Goal: Register for event/course

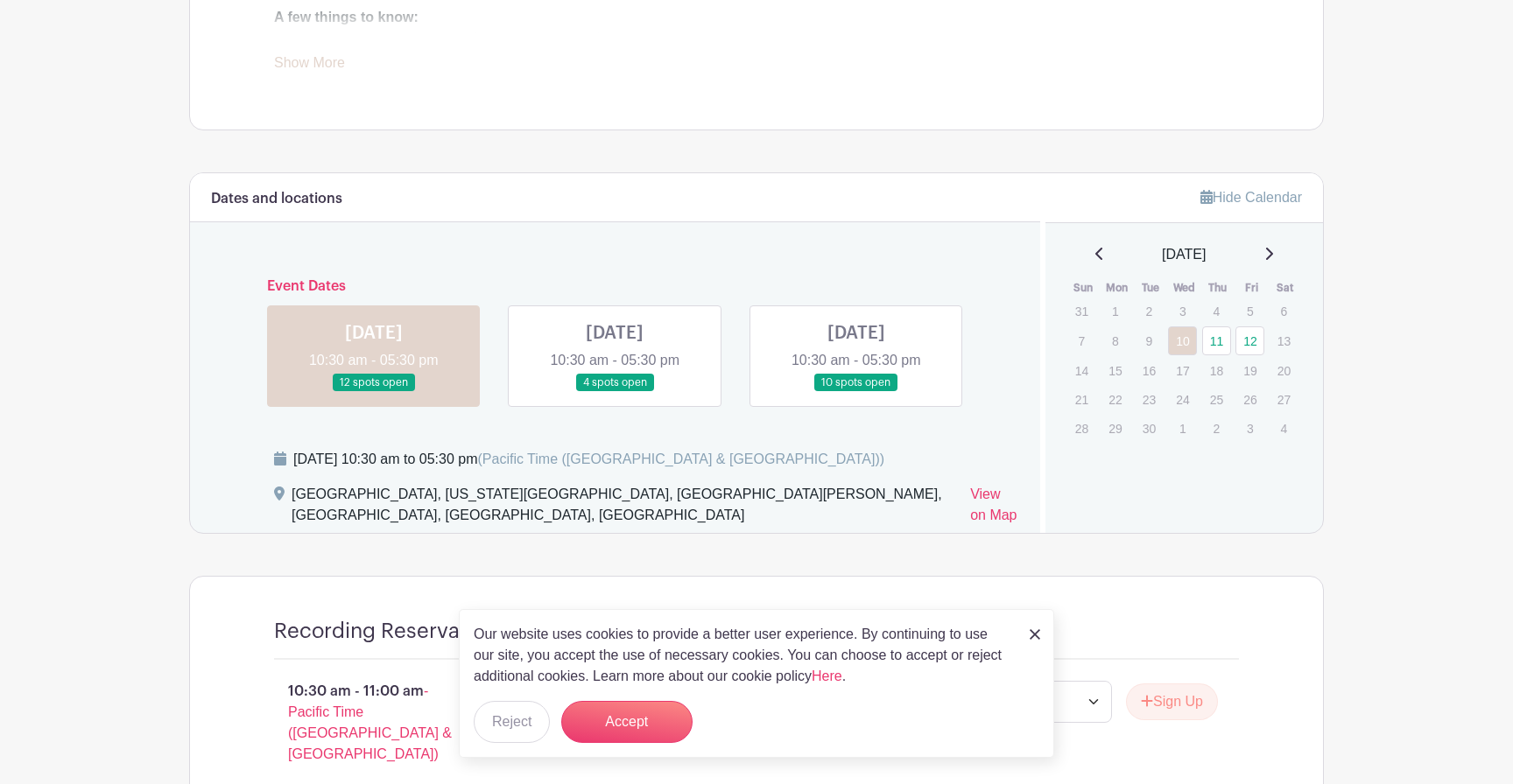
scroll to position [863, 0]
click at [615, 390] on link at bounding box center [615, 390] width 0 height 0
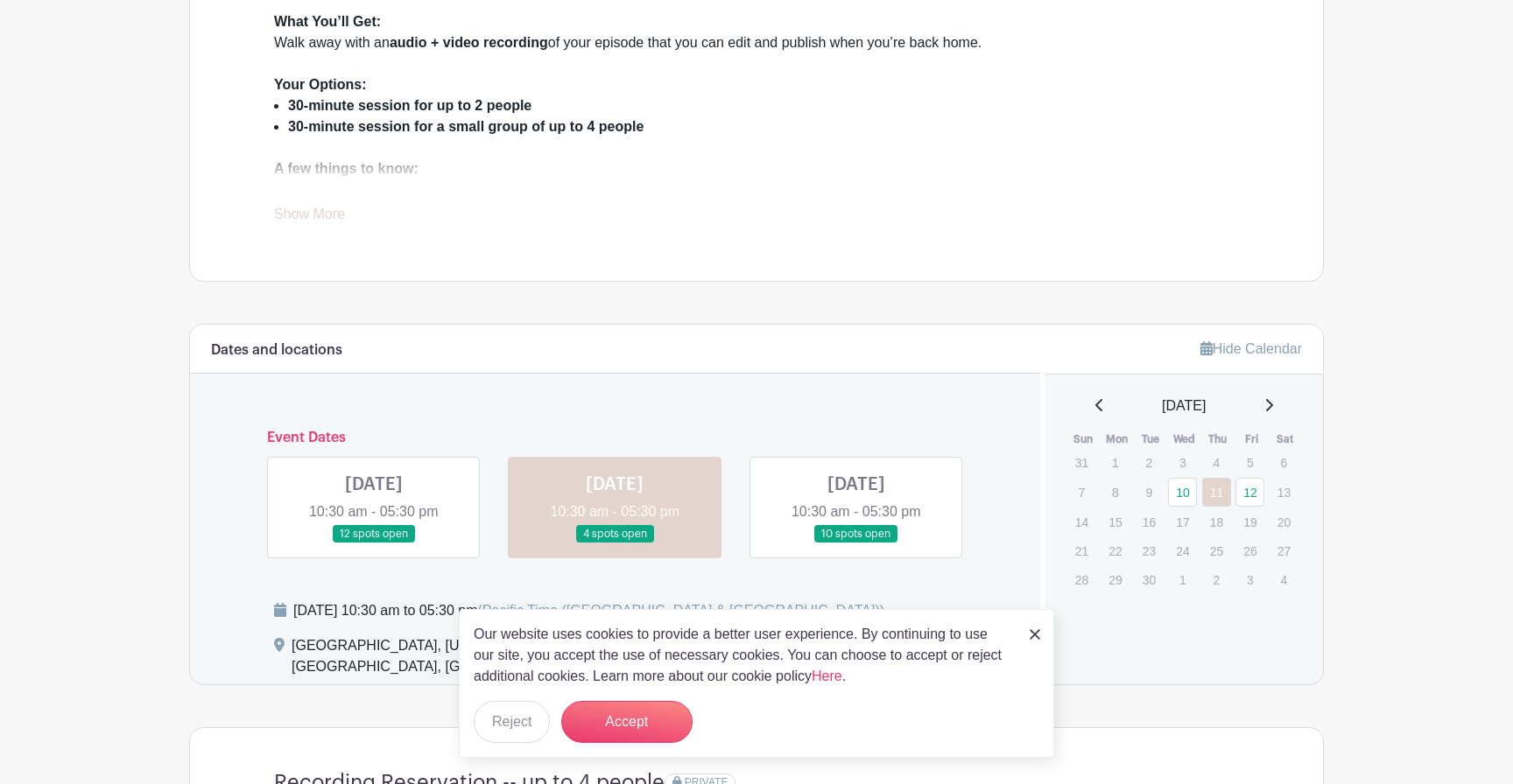
scroll to position [699, 0]
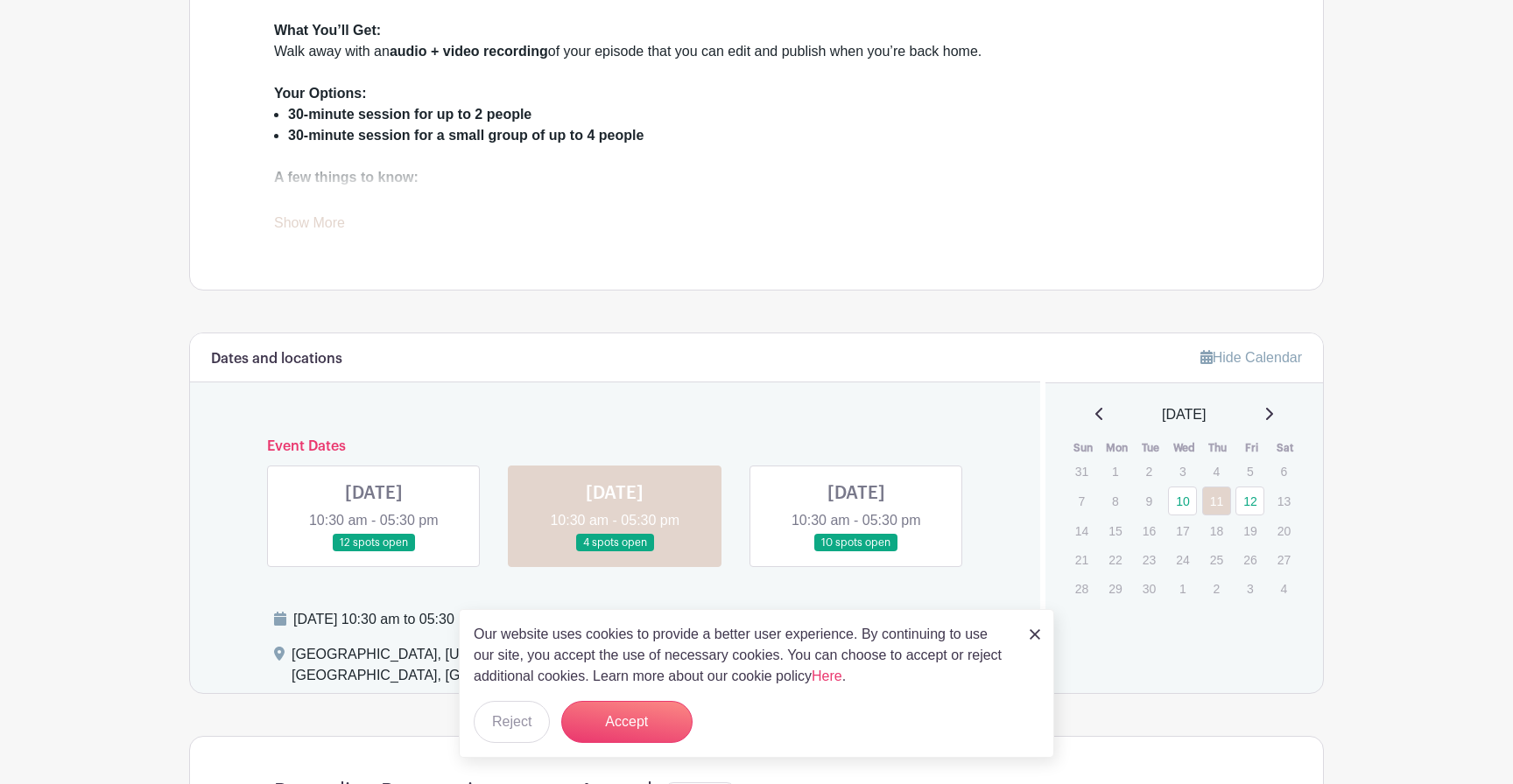
click at [374, 553] on link at bounding box center [374, 553] width 0 height 0
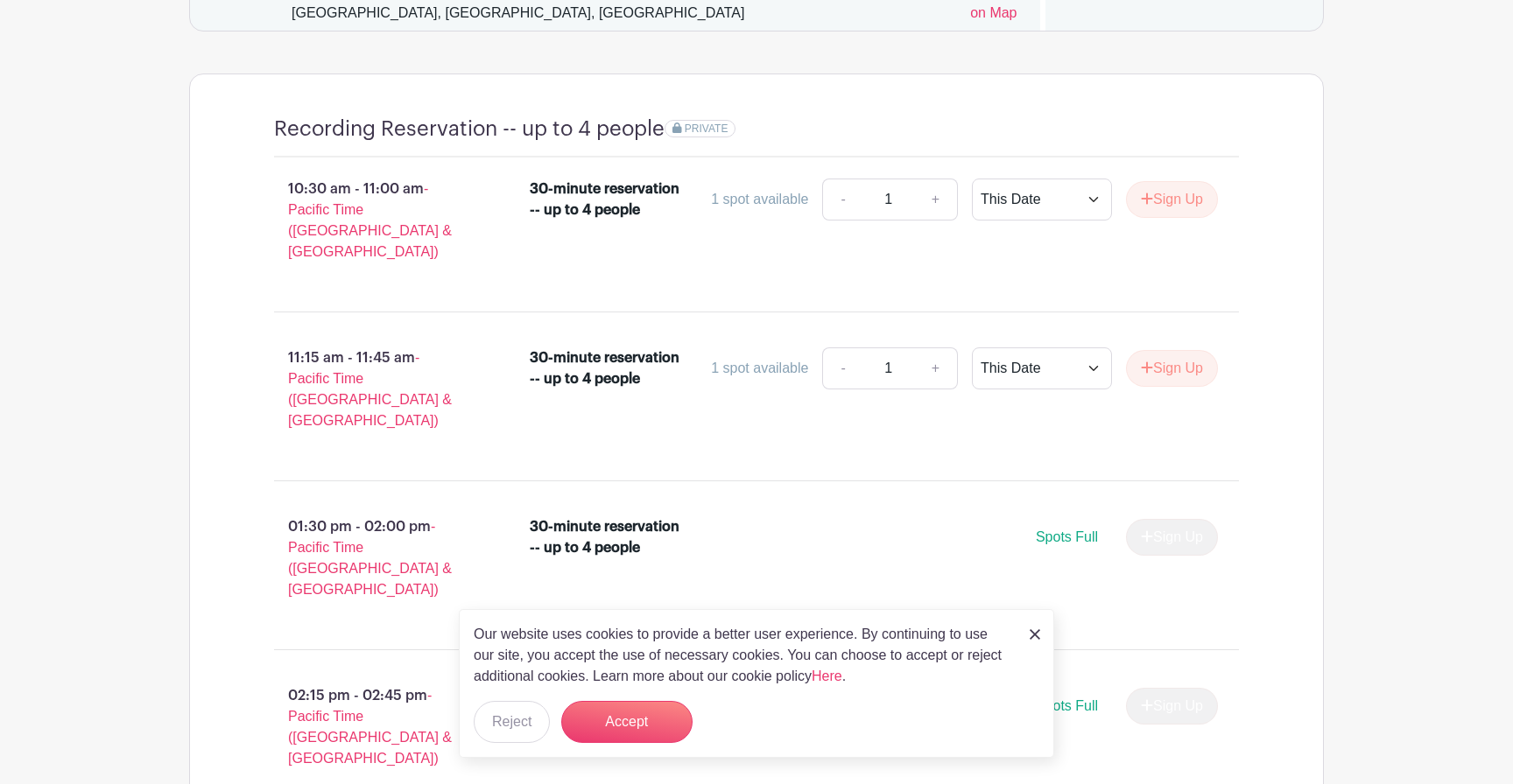
scroll to position [1225, 0]
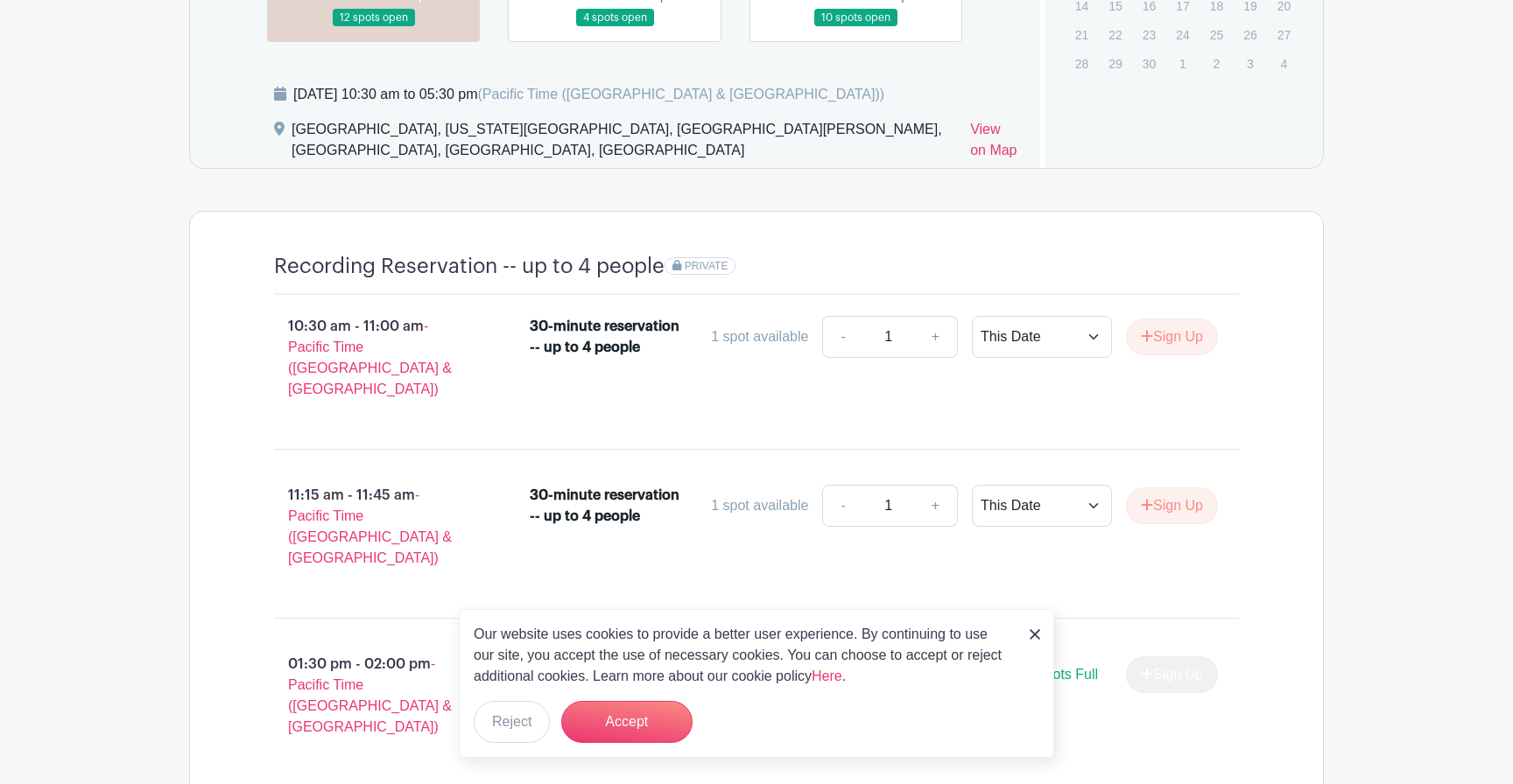
click at [856, 27] on link at bounding box center [856, 27] width 0 height 0
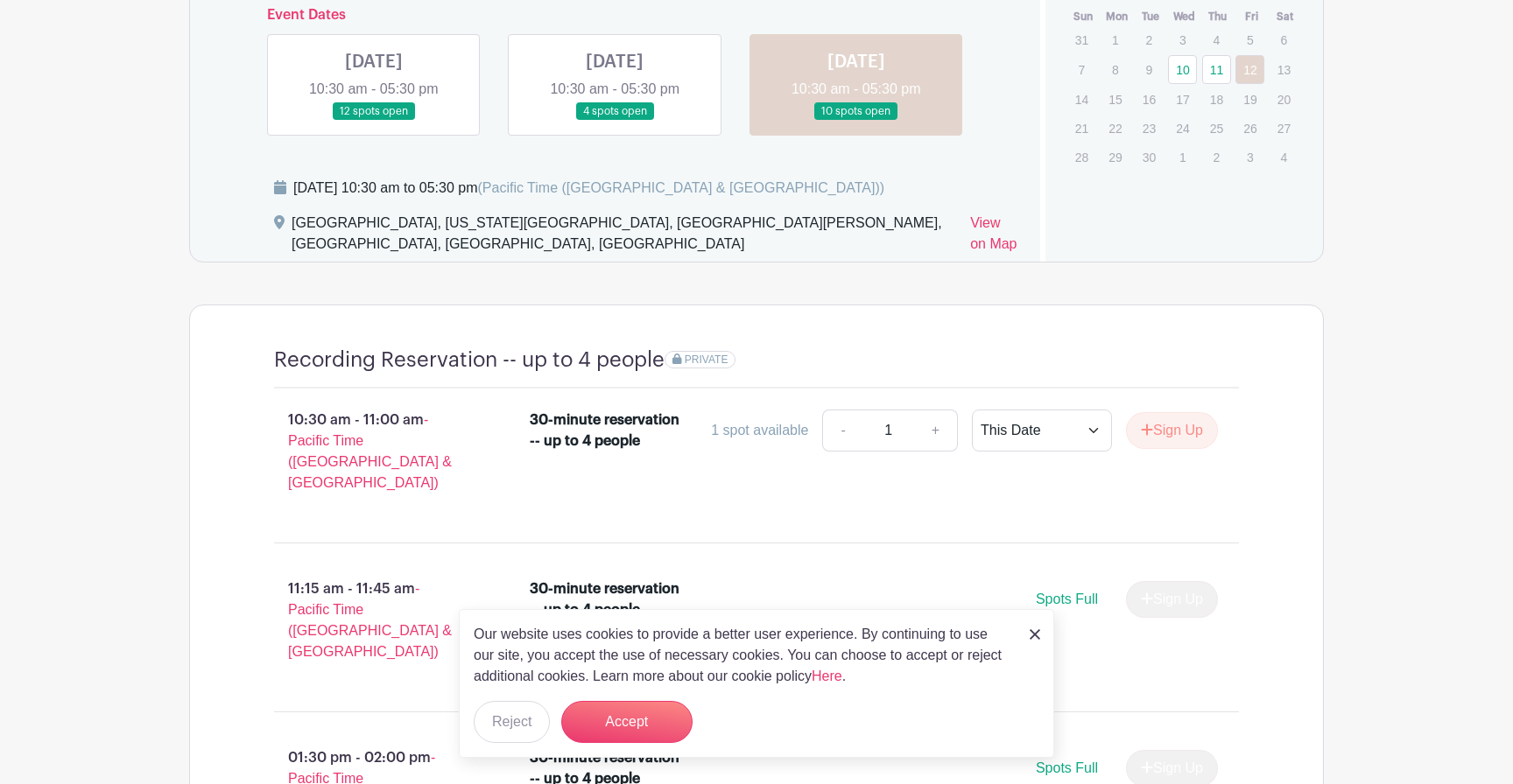
scroll to position [1125, 0]
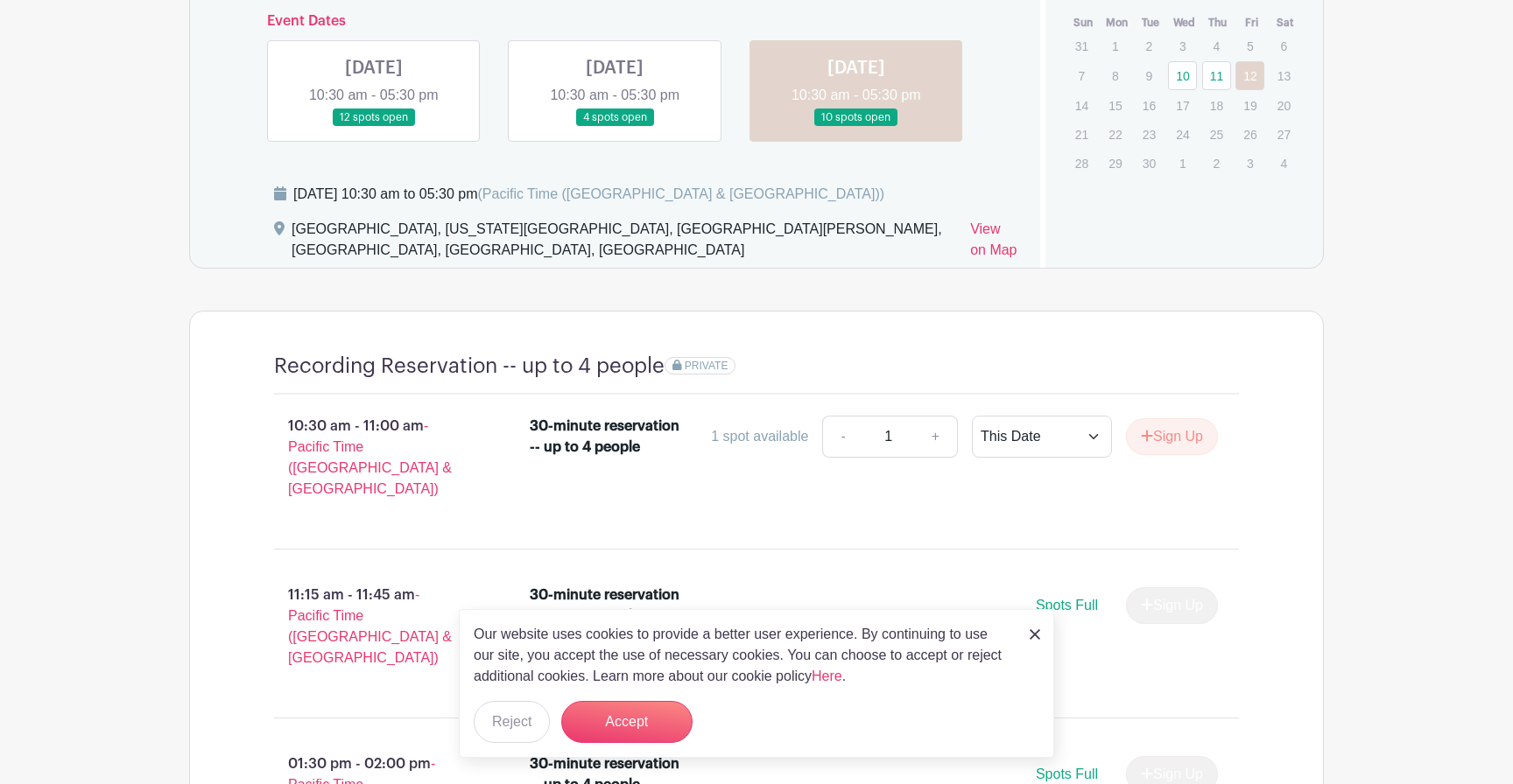
click at [615, 127] on link at bounding box center [615, 127] width 0 height 0
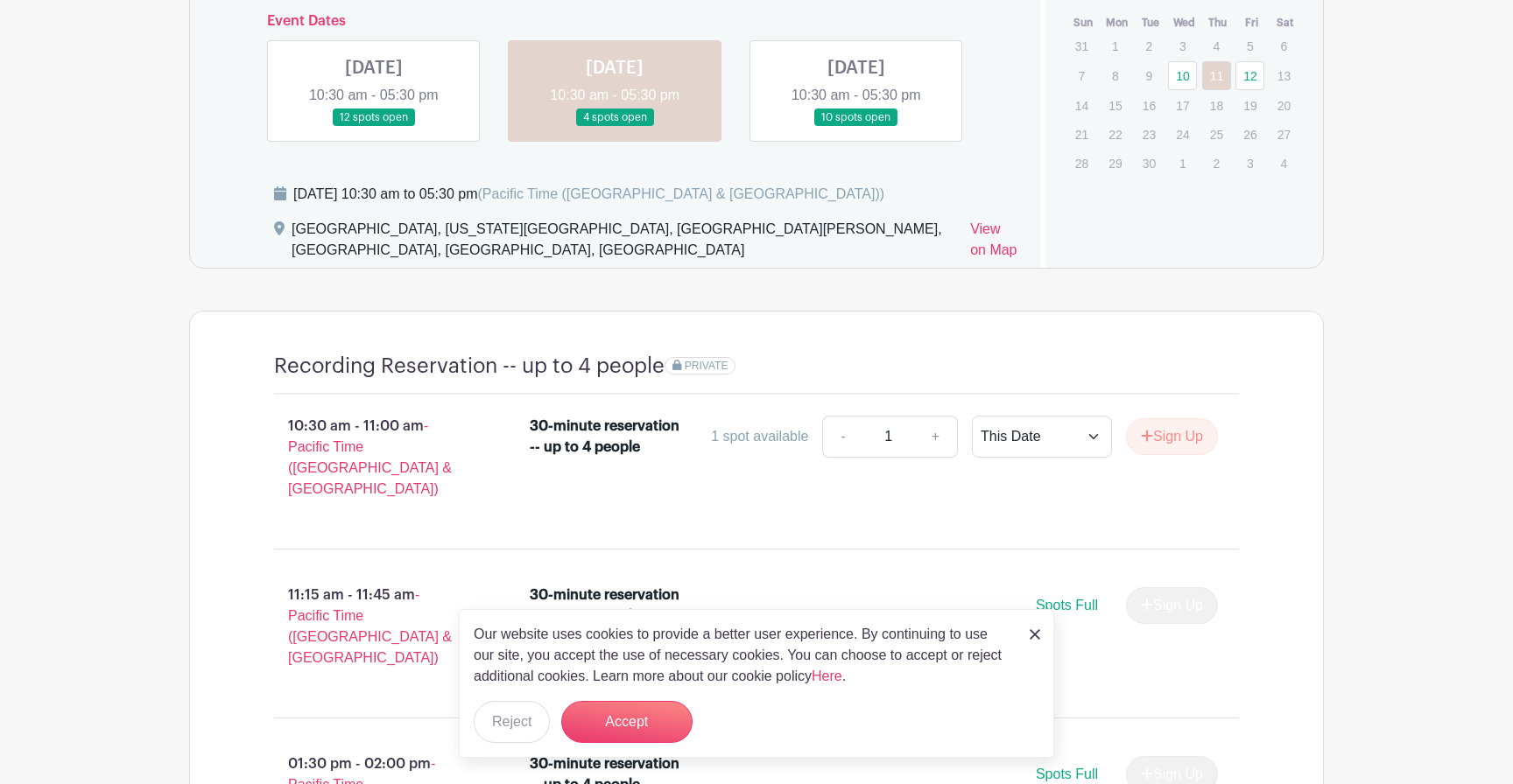
click at [374, 127] on link at bounding box center [374, 127] width 0 height 0
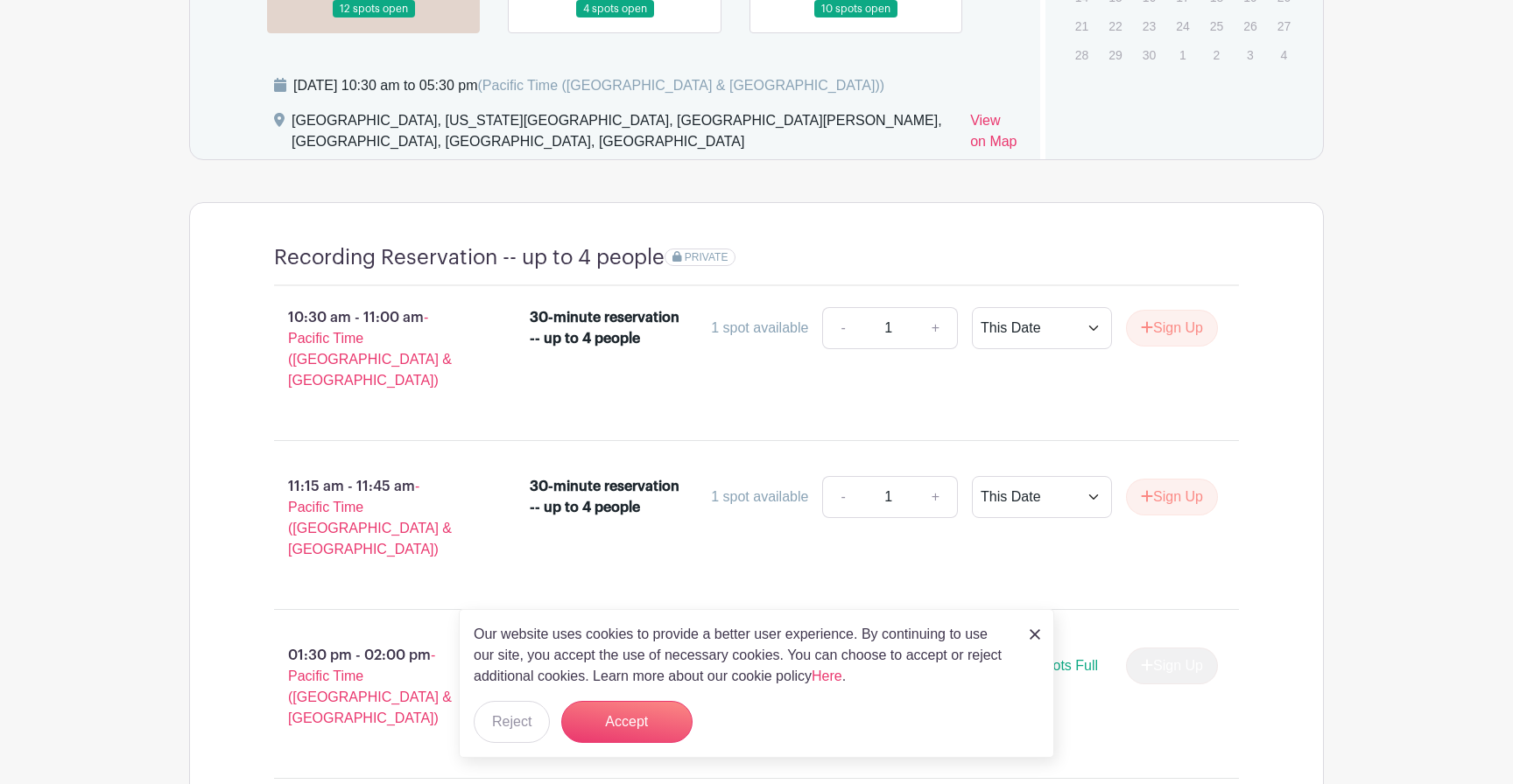
scroll to position [1341, 0]
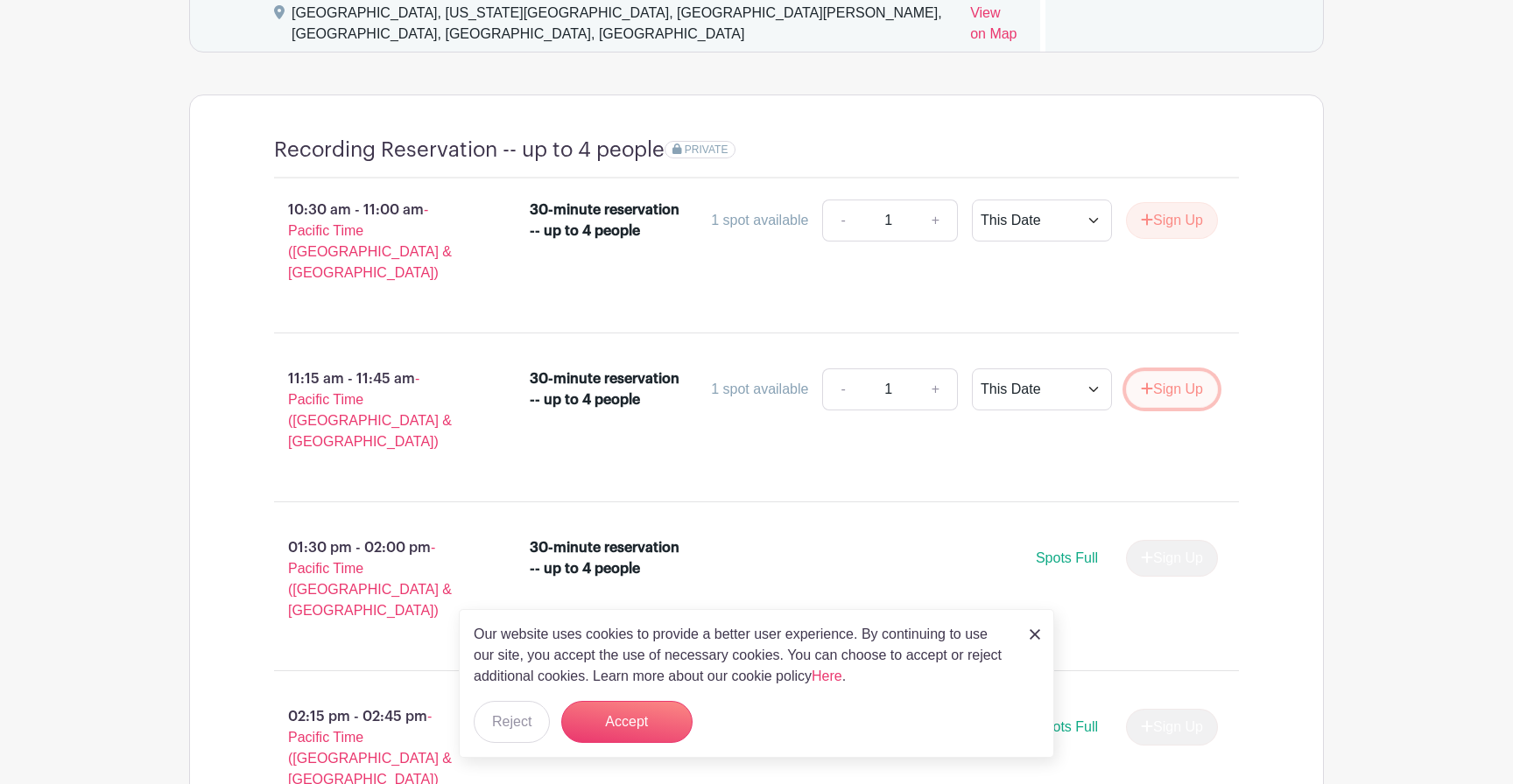
click at [1178, 376] on button "Sign Up" at bounding box center [1172, 390] width 92 height 37
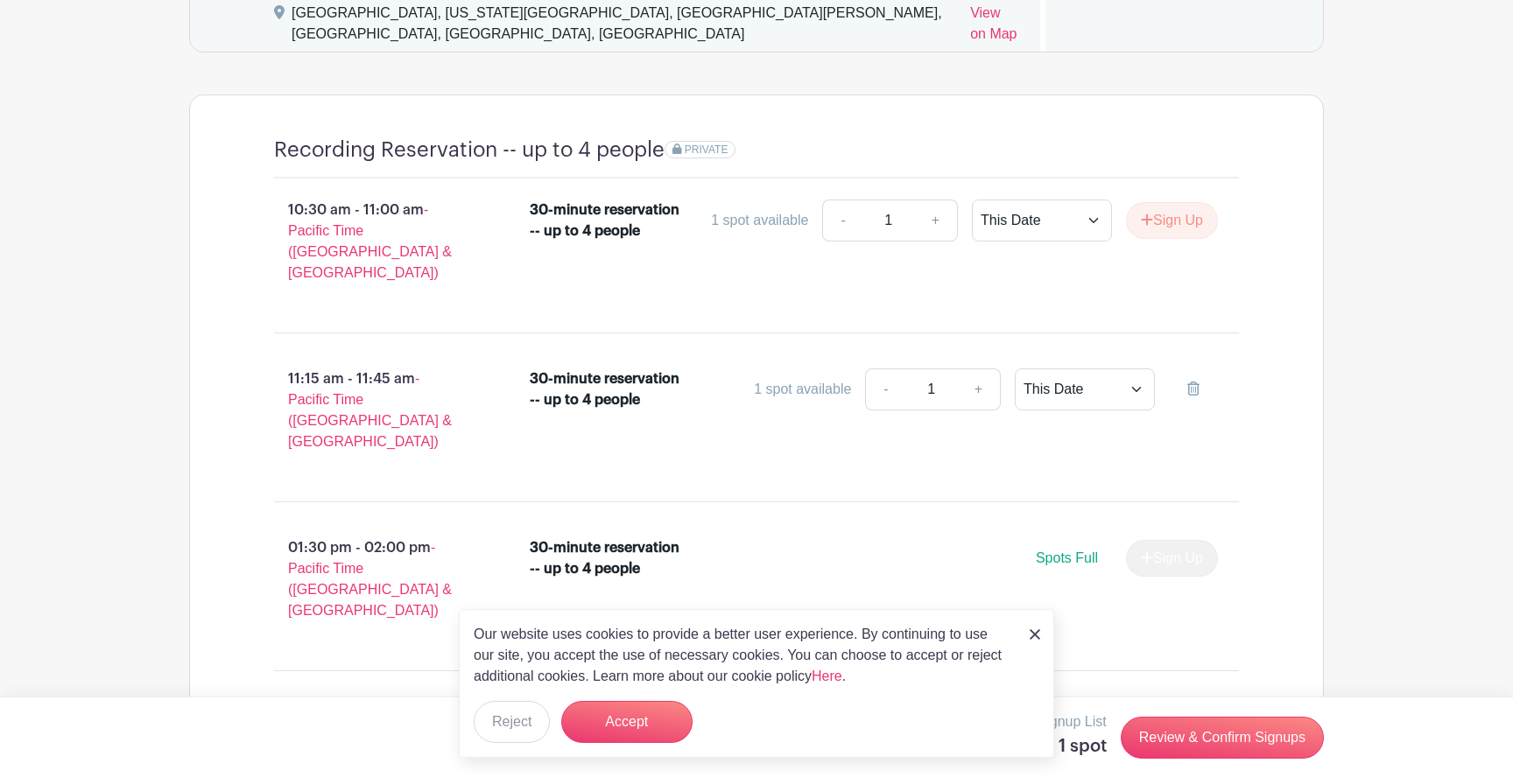
click at [1038, 645] on div "Our website uses cookies to provide a better user experience. By continuing to …" at bounding box center [756, 683] width 596 height 149
click at [1036, 635] on img at bounding box center [1035, 634] width 11 height 11
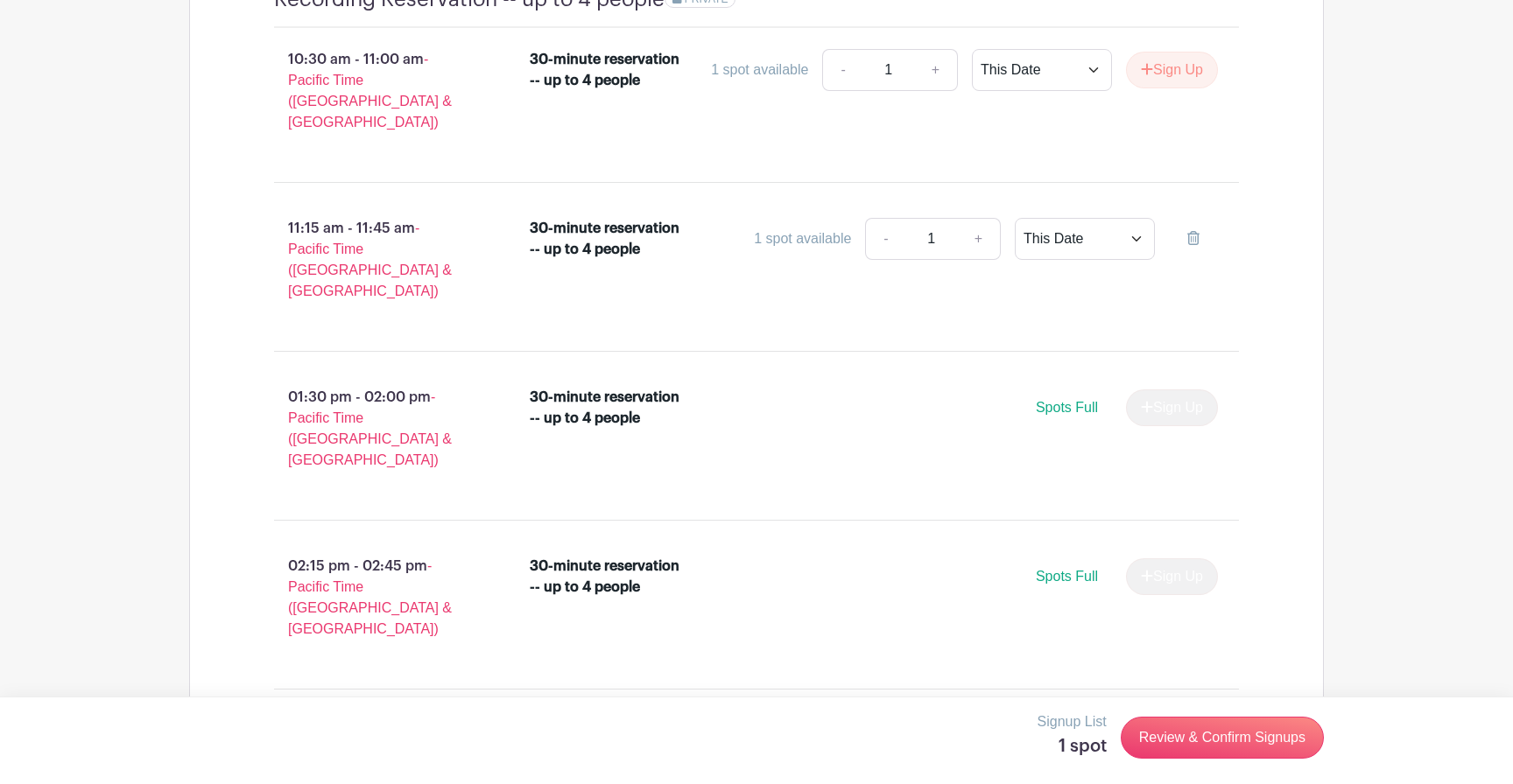
scroll to position [1493, 0]
click at [1267, 733] on link "Review & Confirm Signups" at bounding box center [1221, 737] width 203 height 42
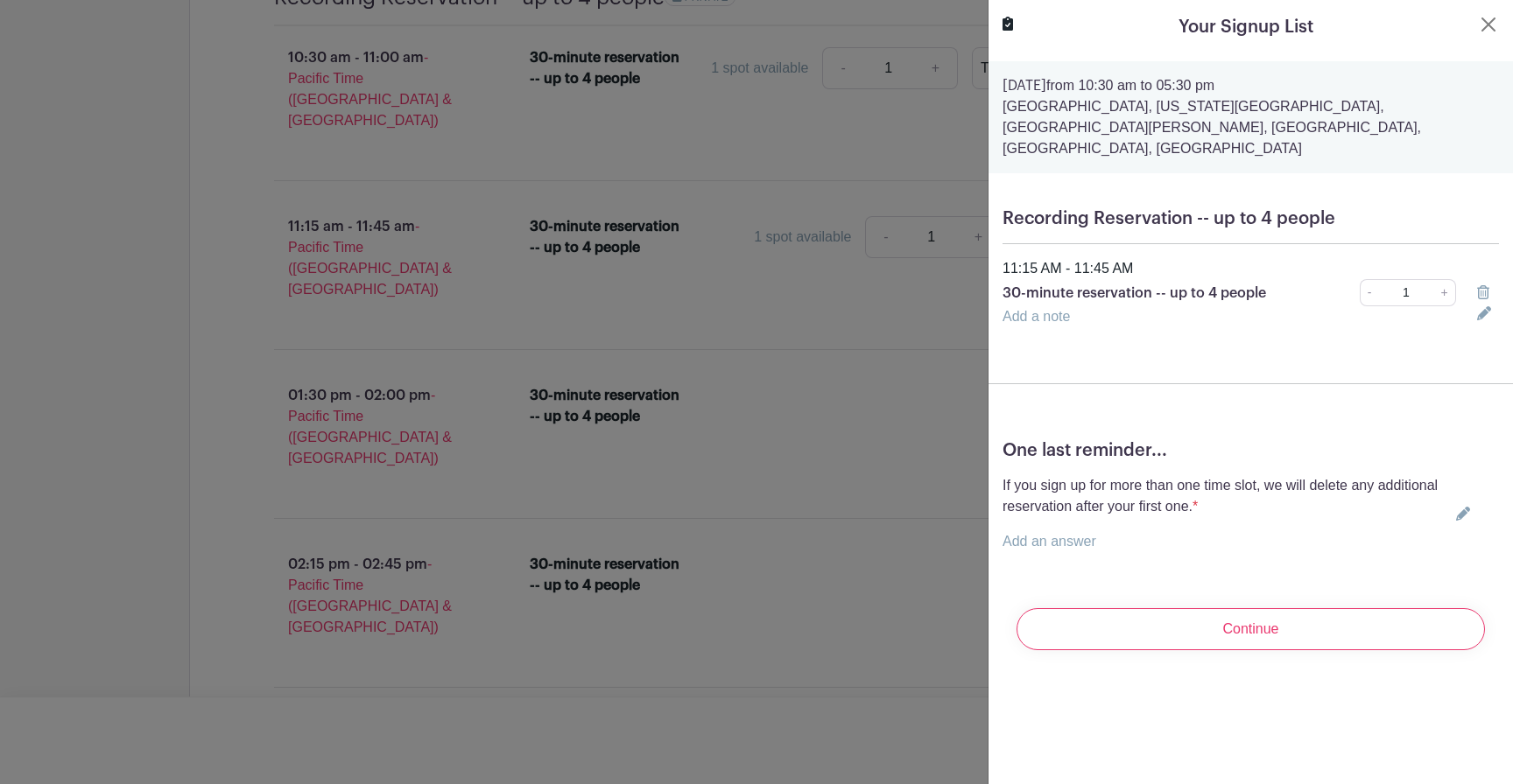
click at [1306, 595] on div "Continue" at bounding box center [1251, 630] width 497 height 70
click at [1302, 608] on input "Continue" at bounding box center [1251, 629] width 468 height 42
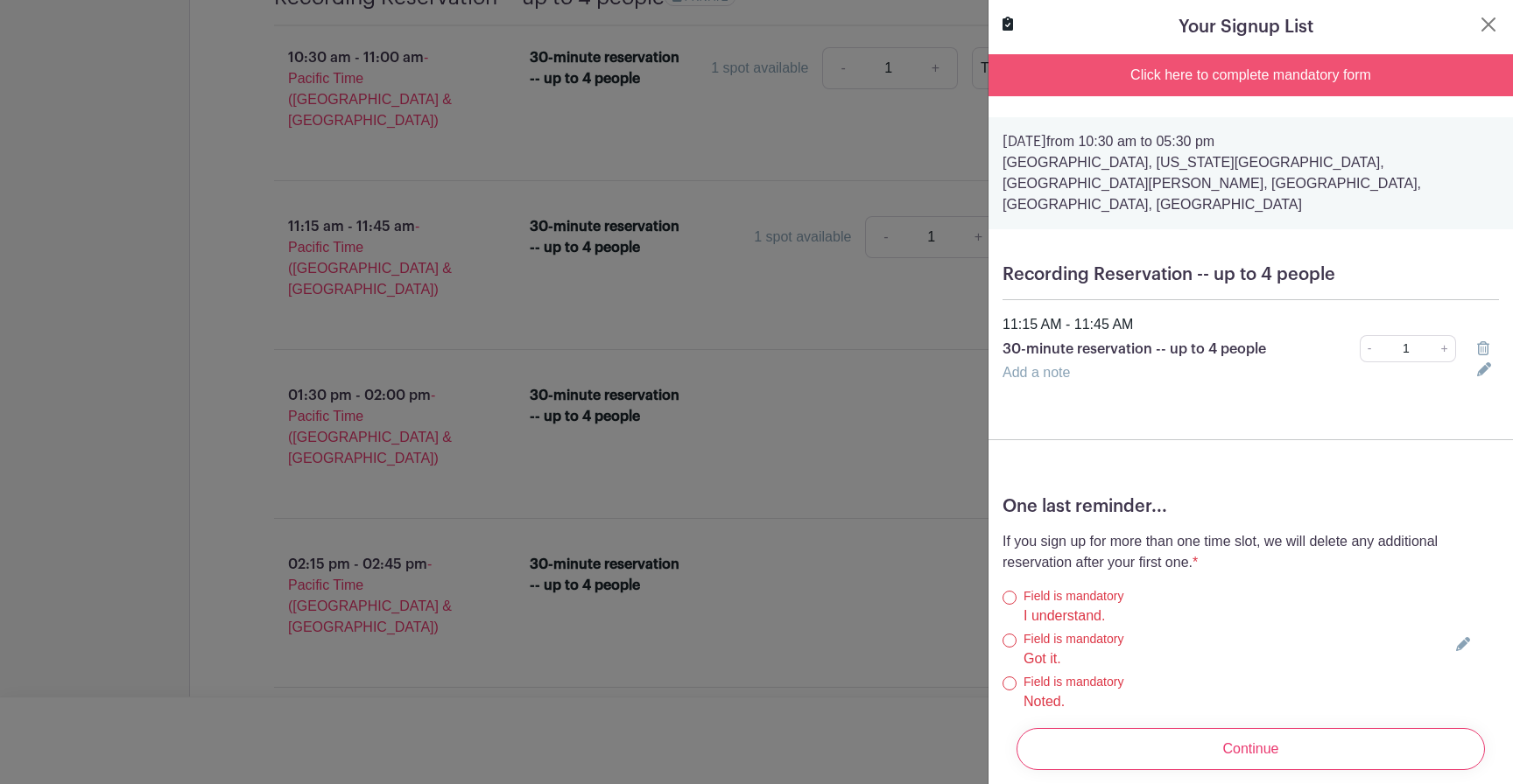
click at [1218, 75] on div "Click here to complete mandatory form" at bounding box center [1251, 75] width 525 height 42
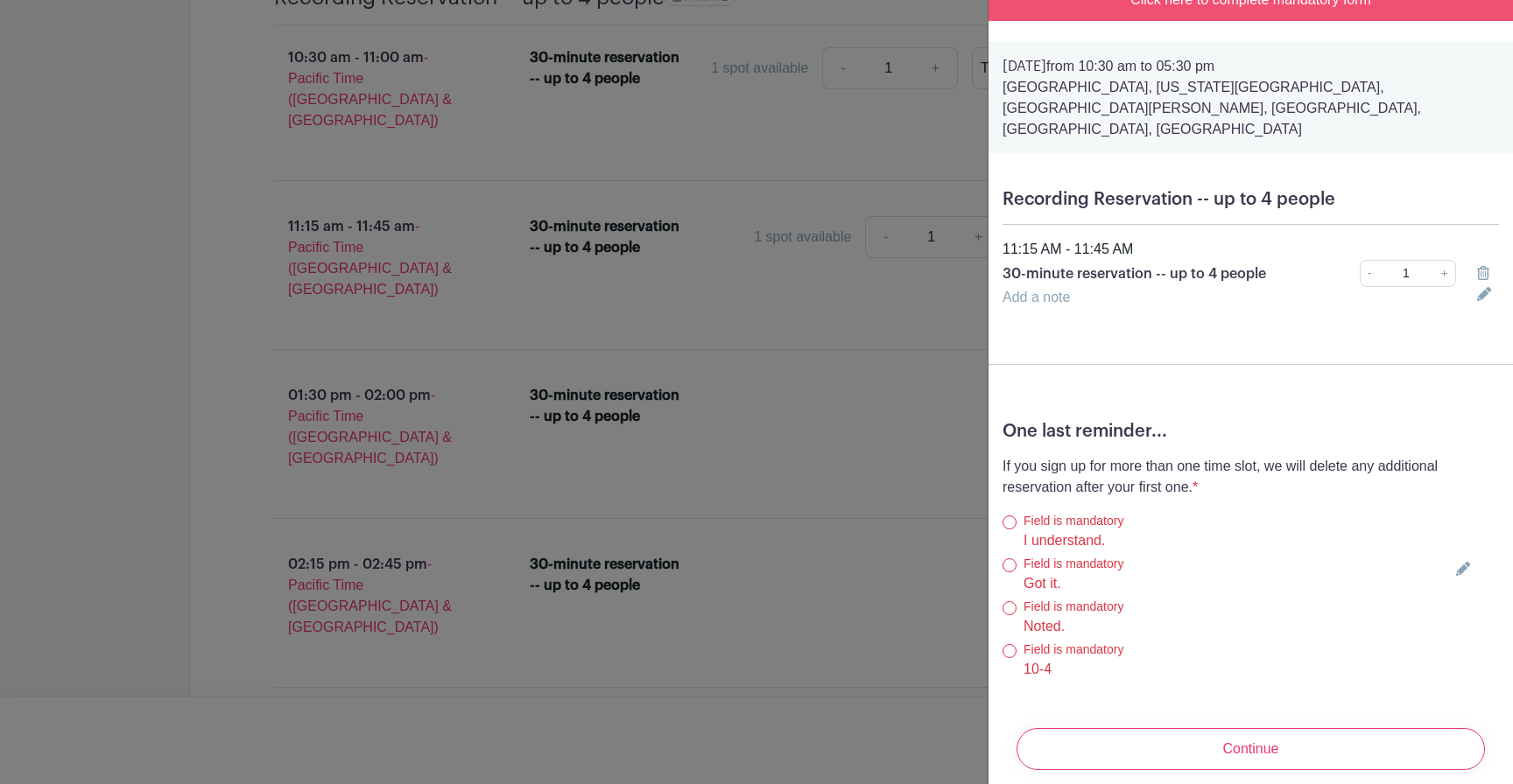
scroll to position [78, 0]
click at [1013, 513] on input "I understand." at bounding box center [1010, 520] width 14 height 14
radio input "true"
click at [1005, 556] on input "Got it." at bounding box center [1010, 562] width 14 height 14
radio input "true"
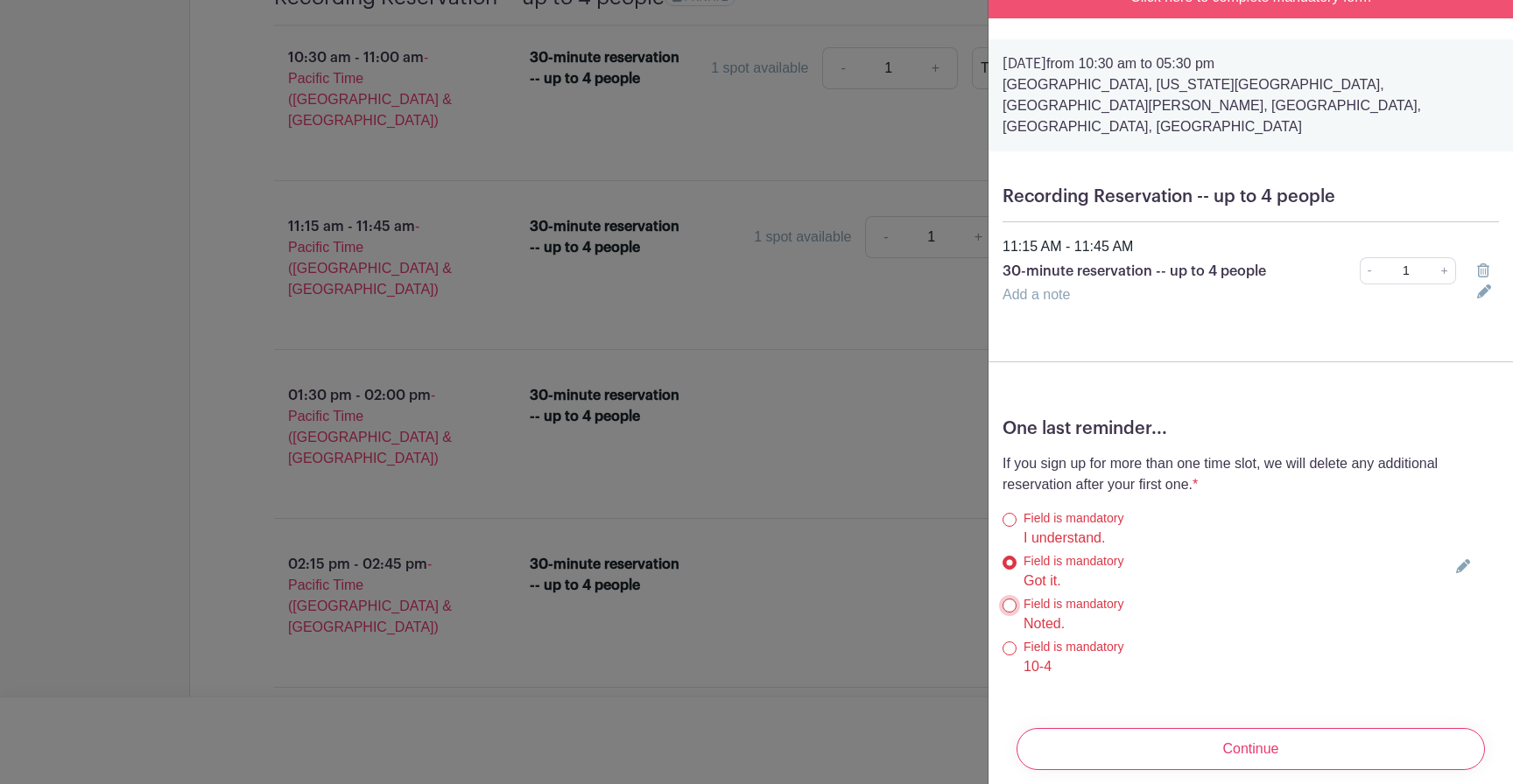
click at [1008, 598] on input "Noted." at bounding box center [1010, 605] width 14 height 14
radio input "true"
click at [1010, 642] on input "10-4" at bounding box center [1010, 649] width 14 height 14
radio input "true"
click at [1268, 737] on input "Continue" at bounding box center [1251, 749] width 468 height 42
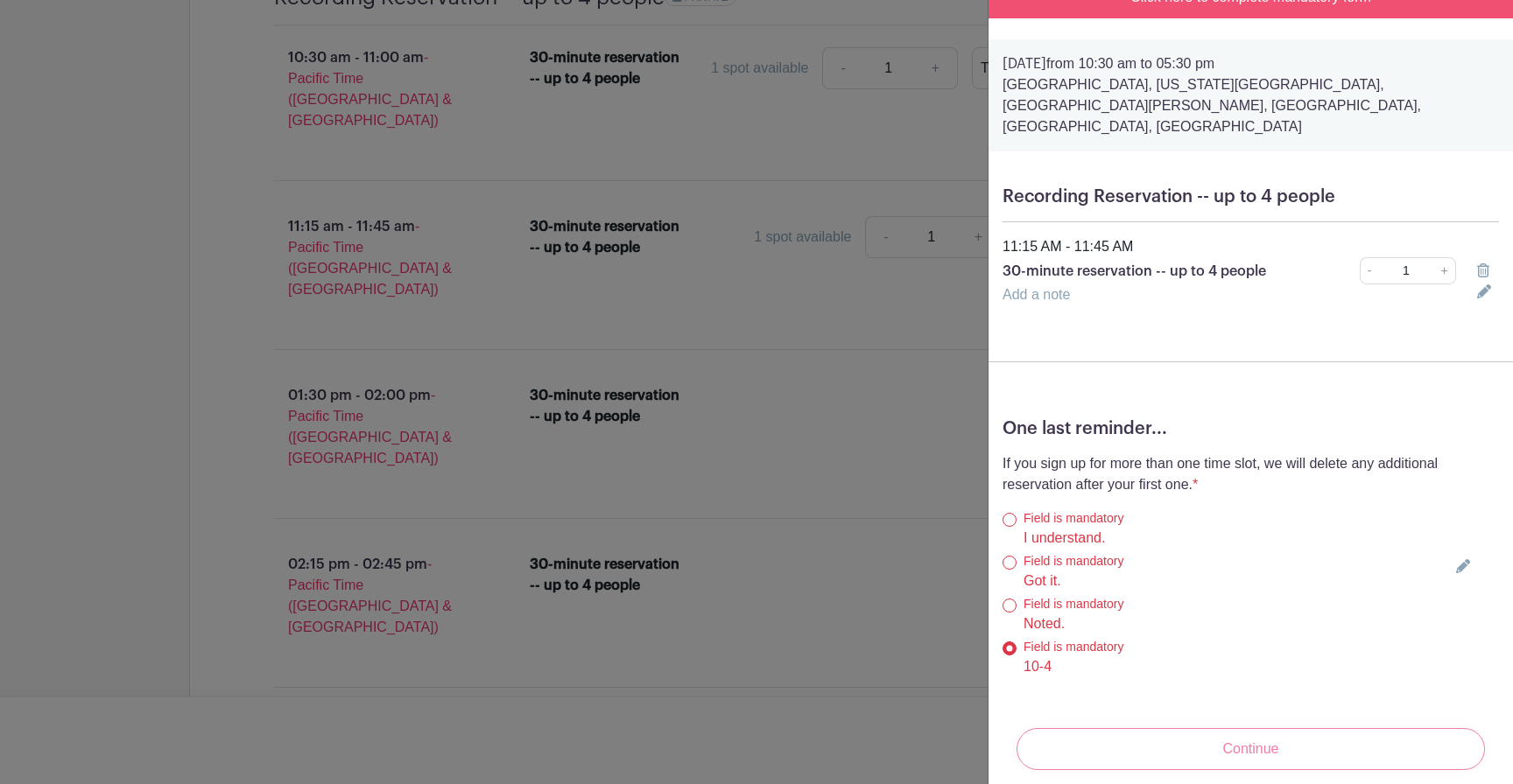
scroll to position [0, 0]
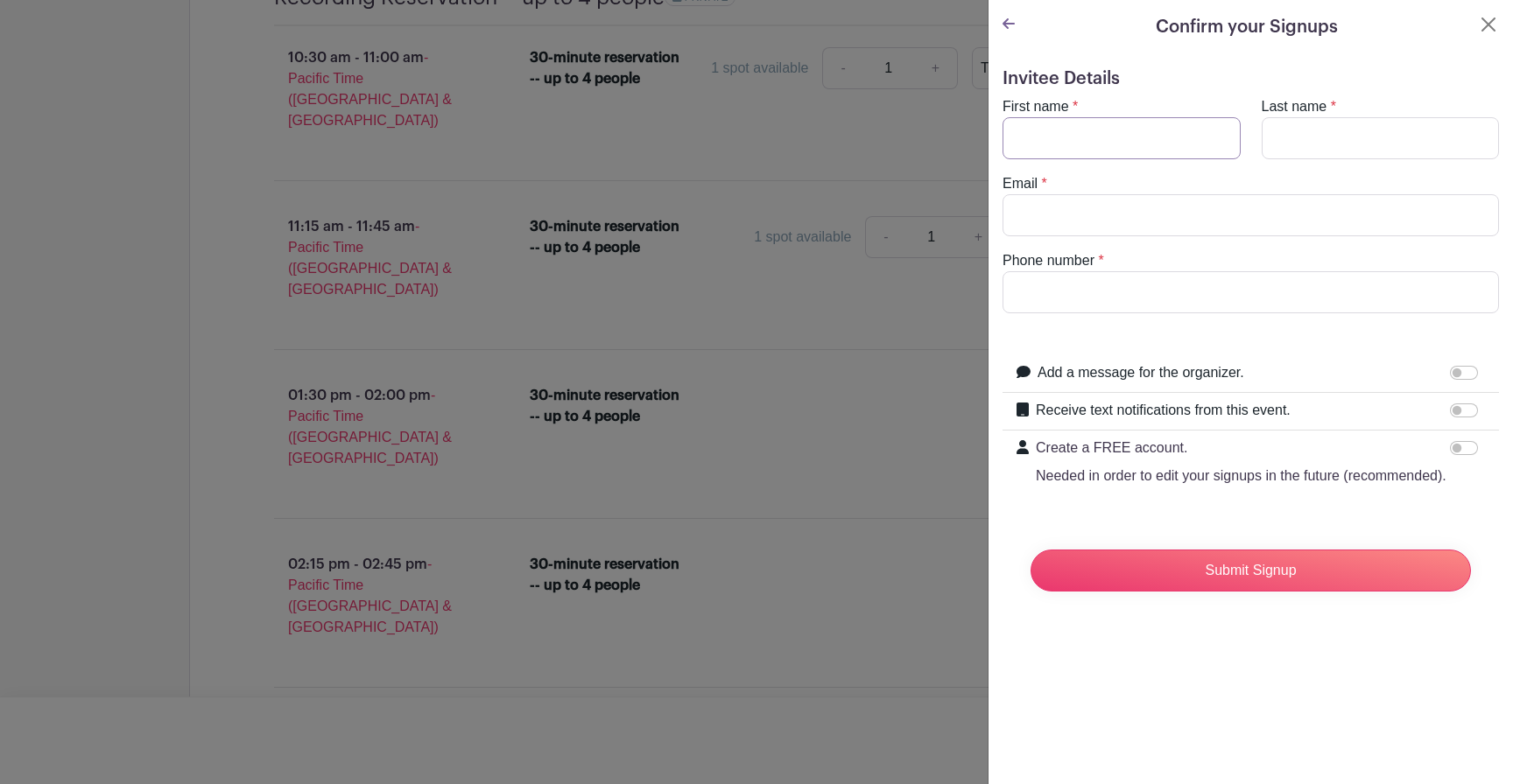
click at [1097, 137] on input "First name" at bounding box center [1121, 138] width 238 height 42
type input "Mindy"
type input "Jensen"
type input "mindy@biggerpocketsmoney.com"
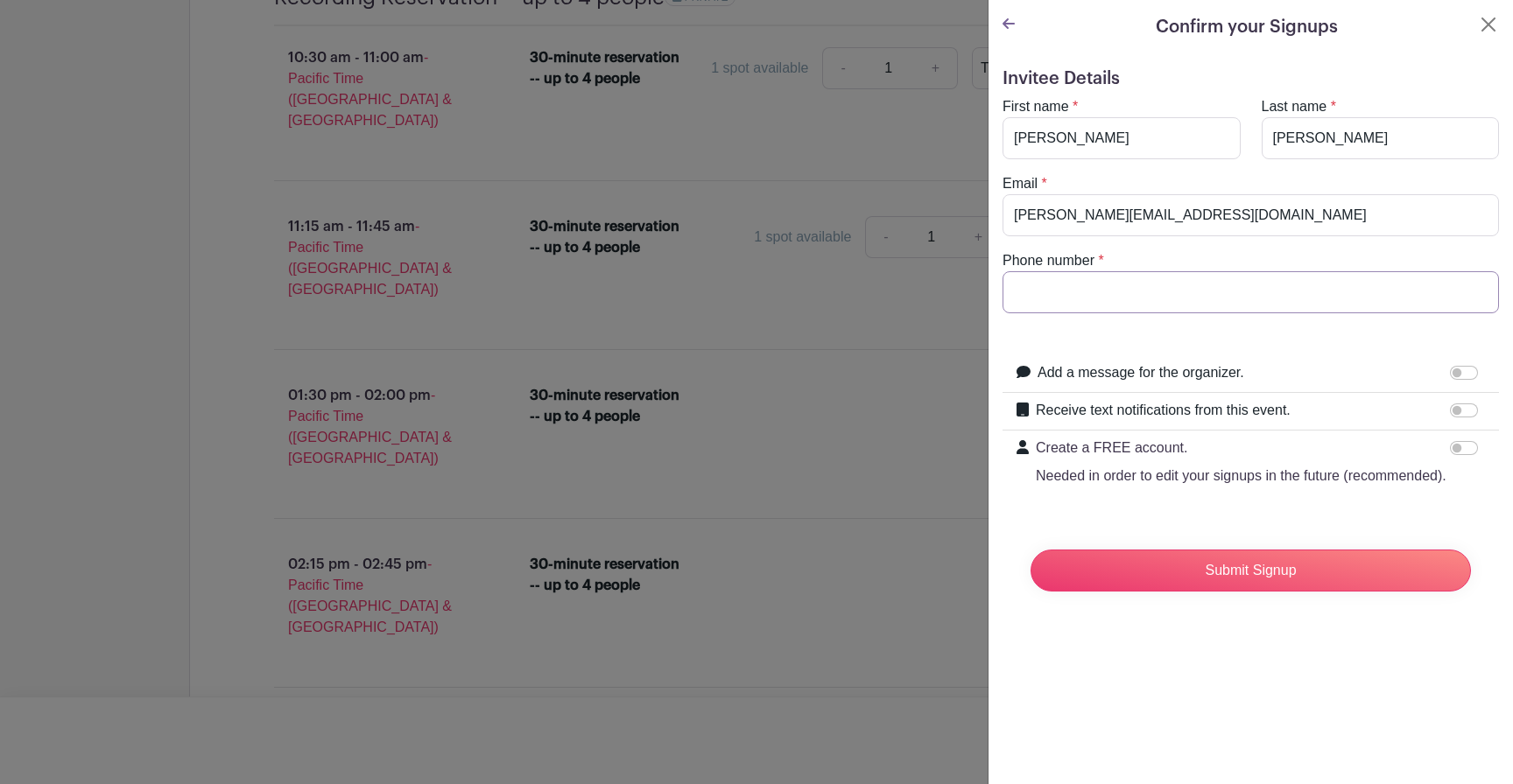
click at [1067, 293] on input "Phone number" at bounding box center [1251, 291] width 497 height 42
type input "9709801610"
click at [1252, 568] on input "Submit Signup" at bounding box center [1251, 570] width 440 height 42
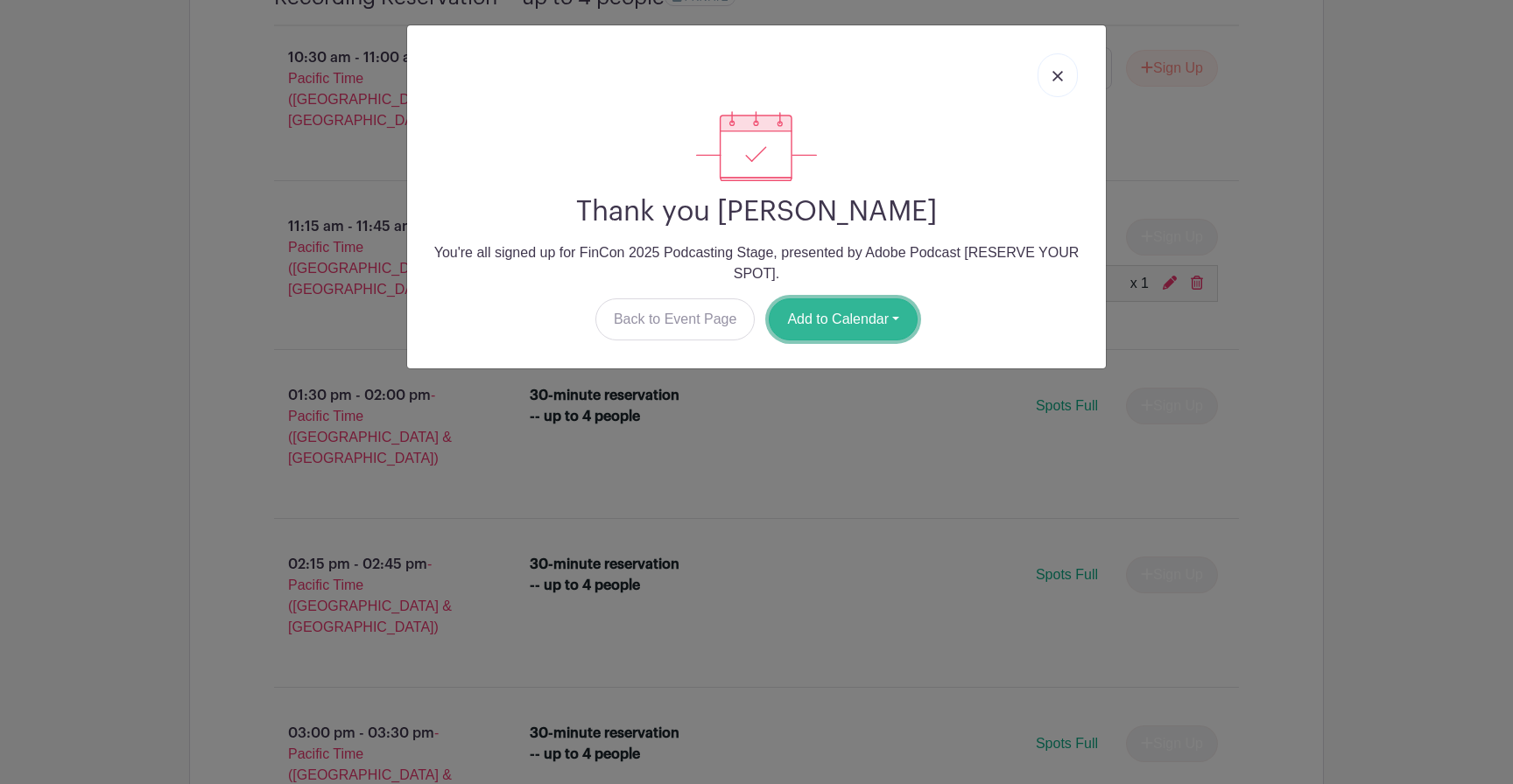
click at [842, 318] on button "Add to Calendar" at bounding box center [842, 319] width 149 height 42
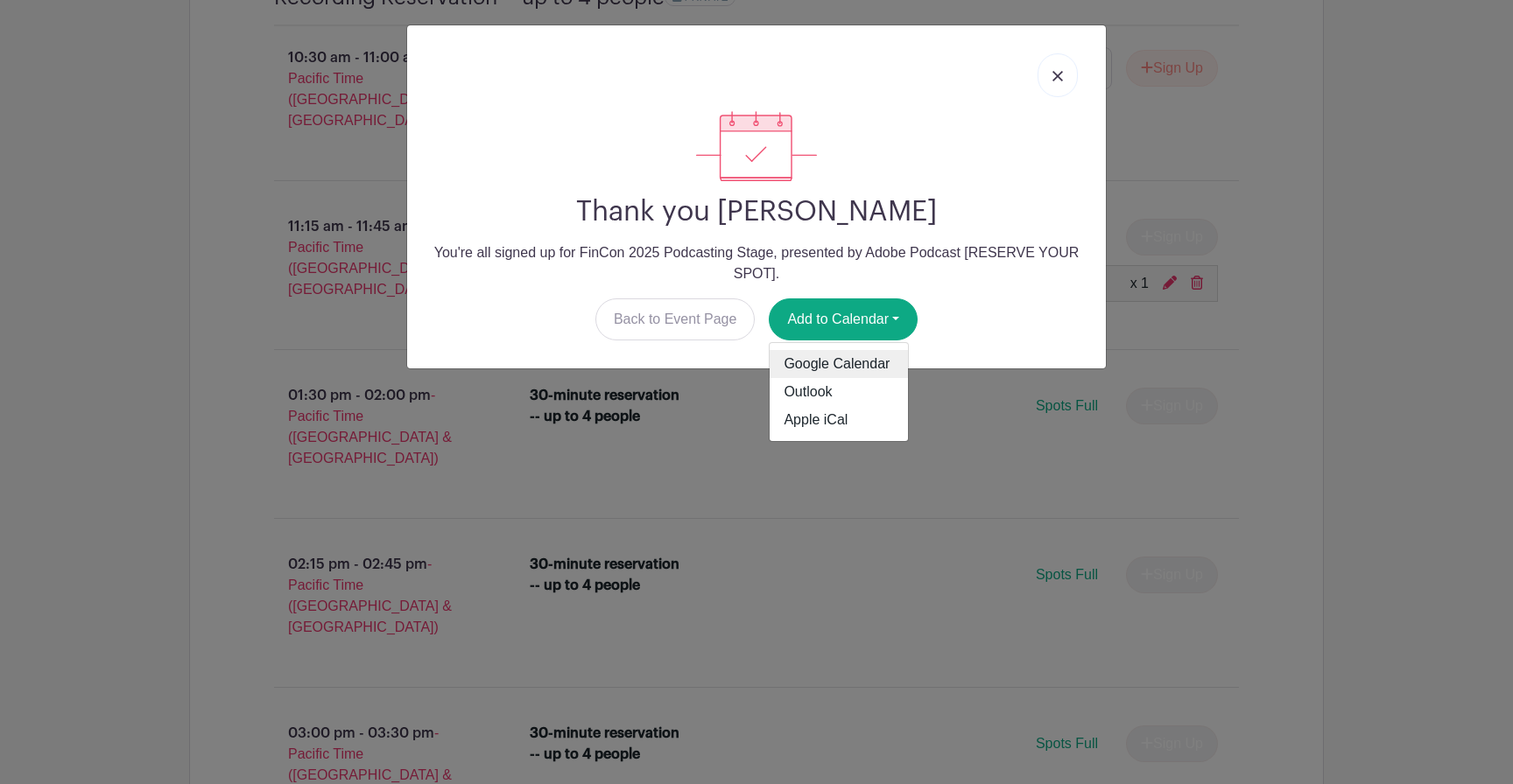
click at [837, 356] on link "Google Calendar" at bounding box center [839, 363] width 138 height 28
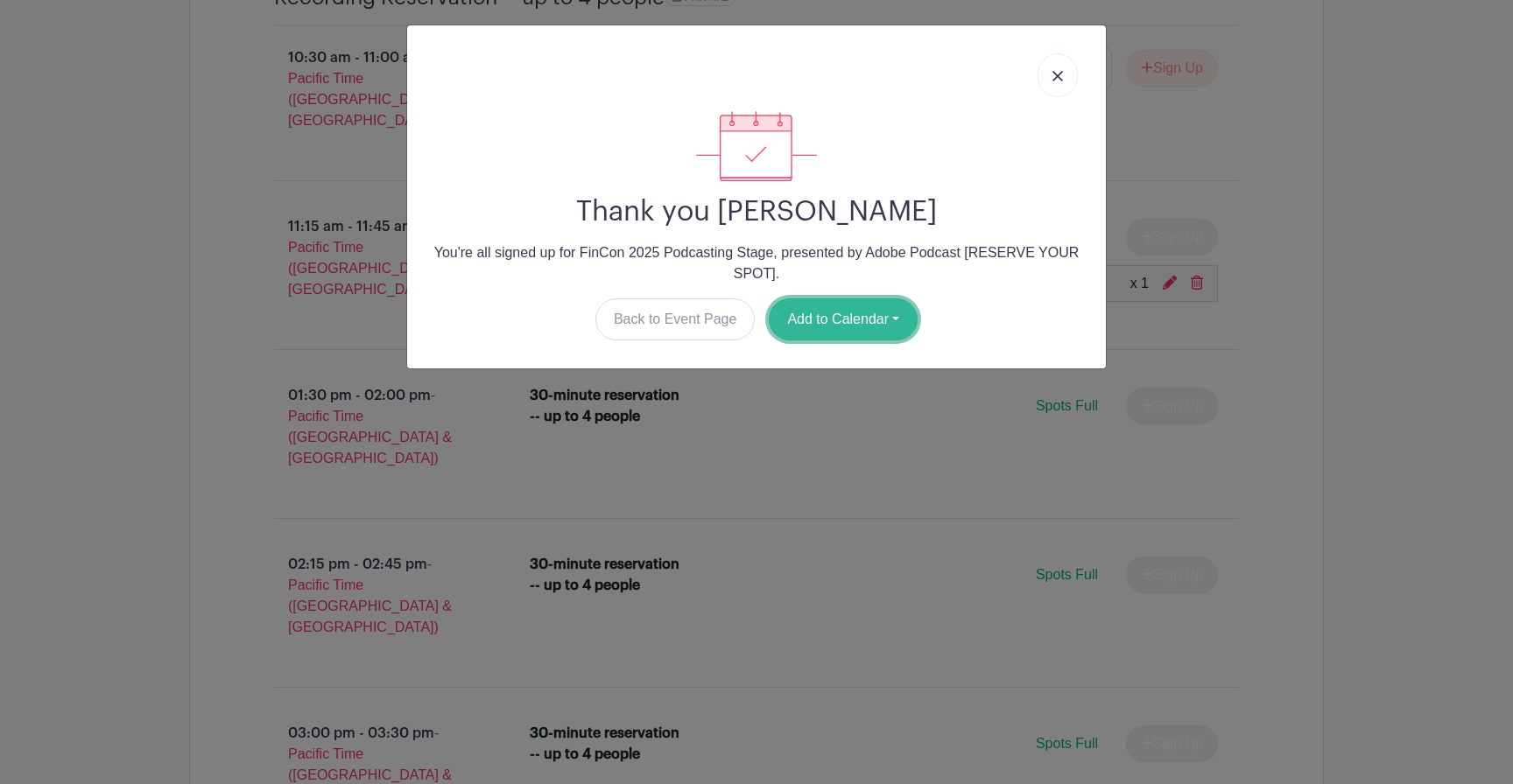
click at [837, 311] on button "Add to Calendar" at bounding box center [842, 319] width 149 height 42
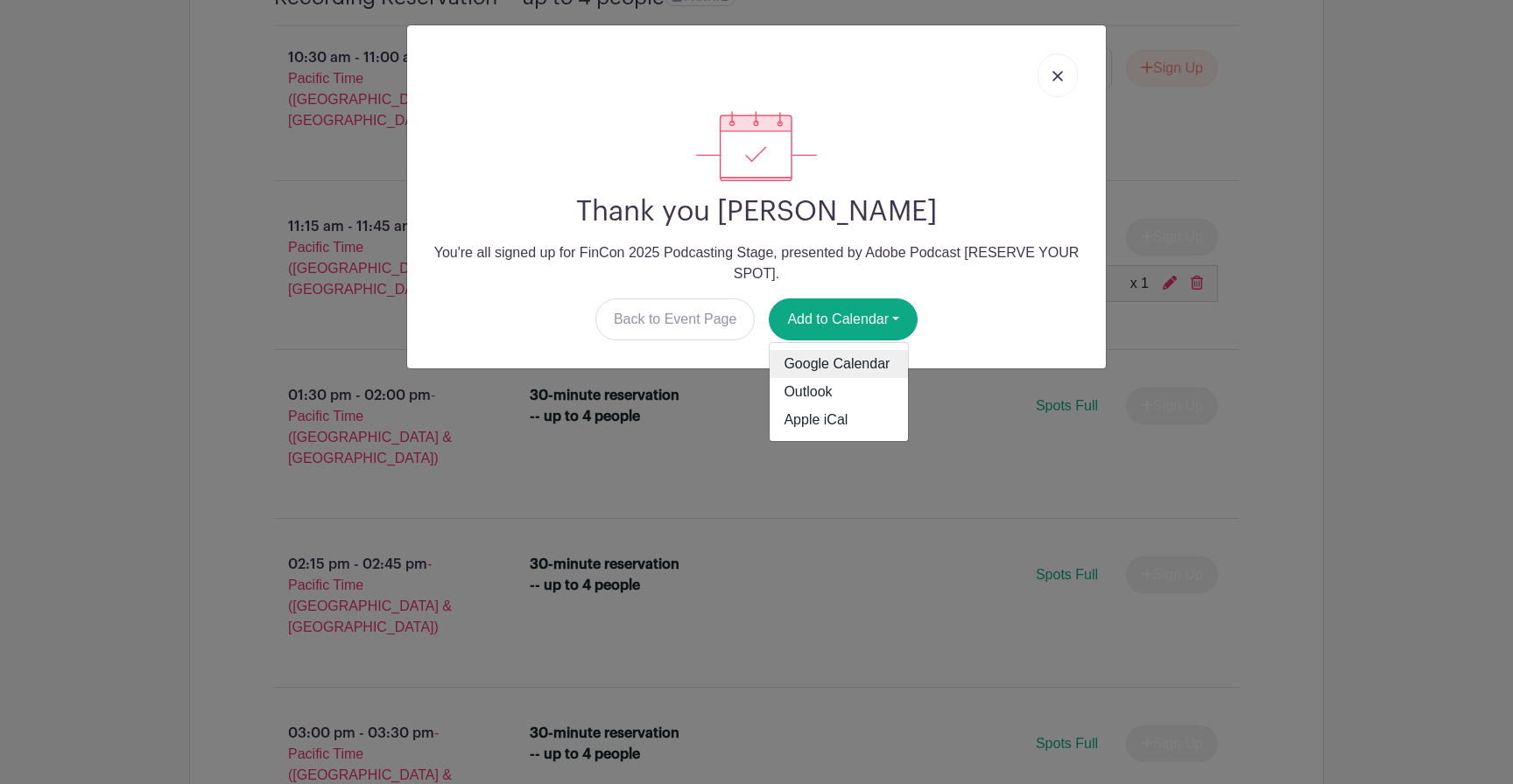
click at [829, 366] on link "Google Calendar" at bounding box center [839, 363] width 138 height 28
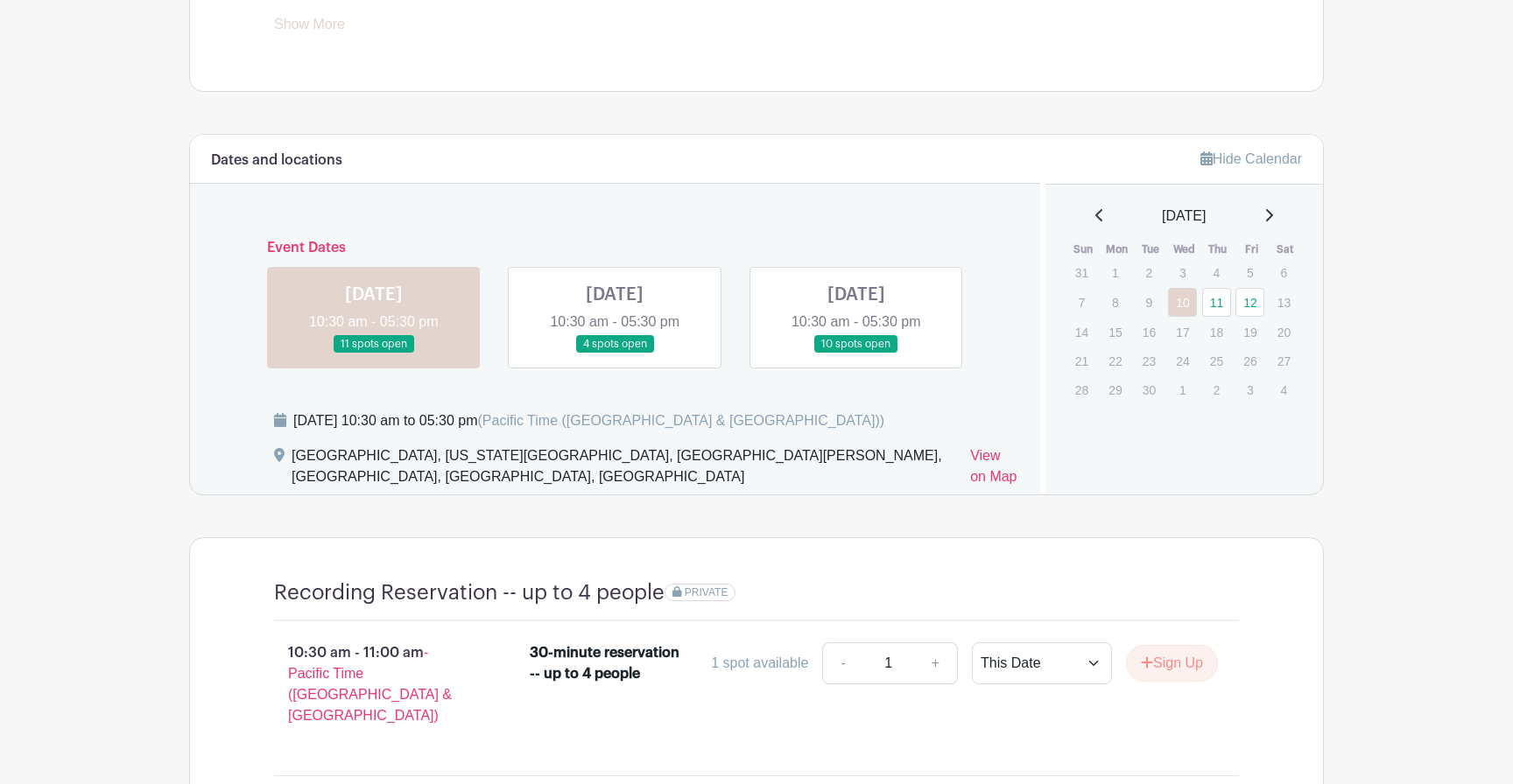
scroll to position [943, 0]
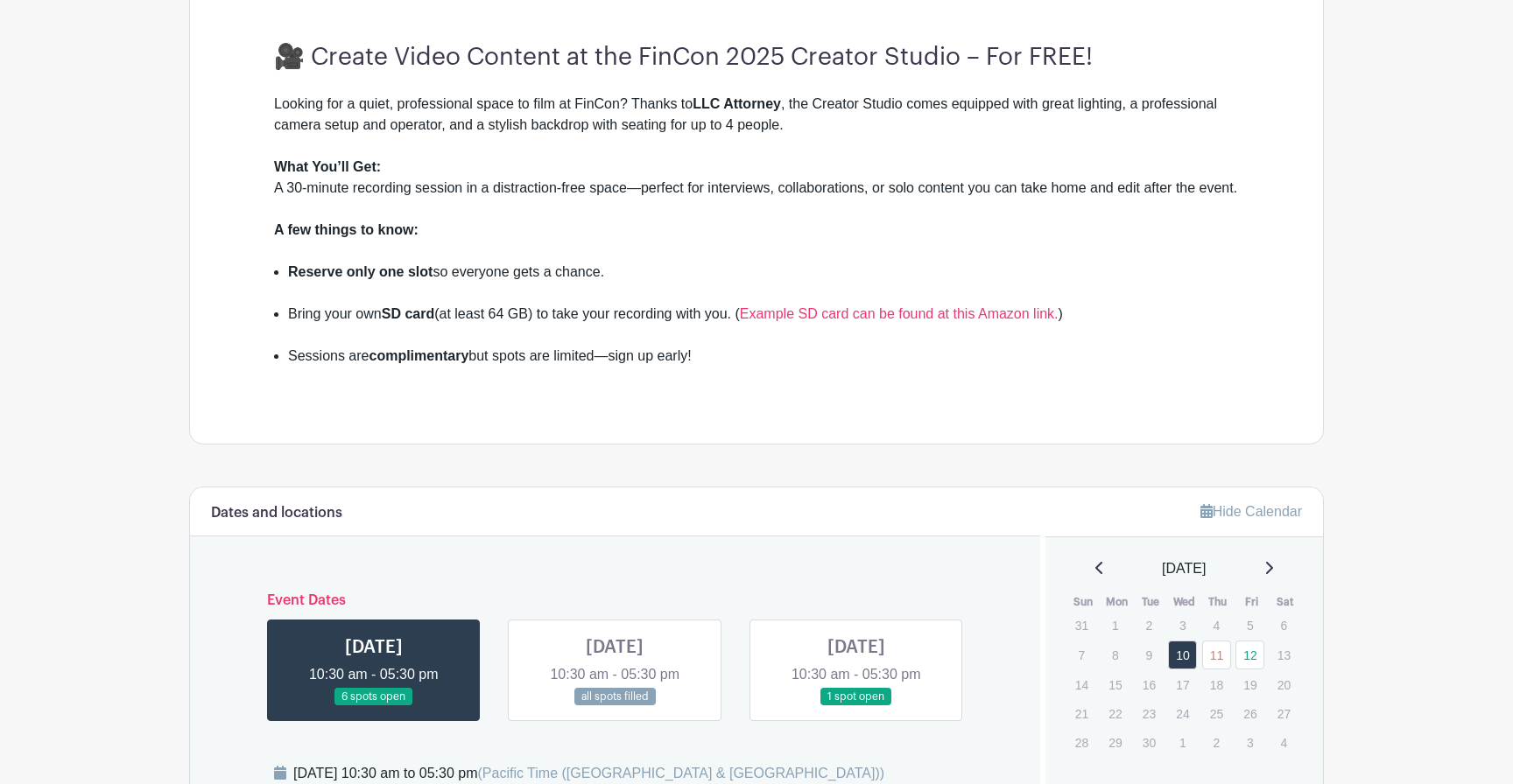
scroll to position [550, 0]
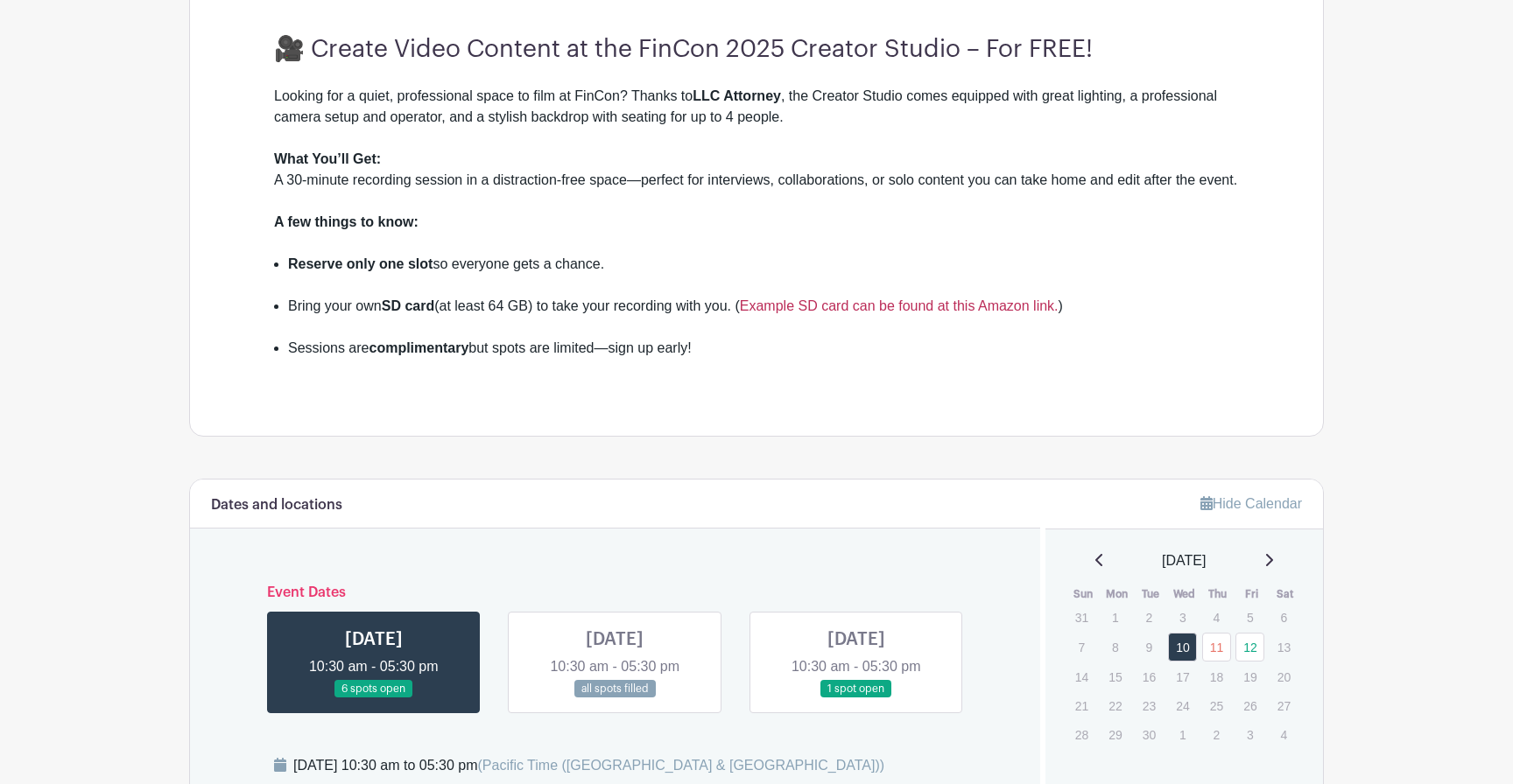
click at [943, 314] on link "Example SD card can be found at this Amazon link." at bounding box center [899, 305] width 319 height 15
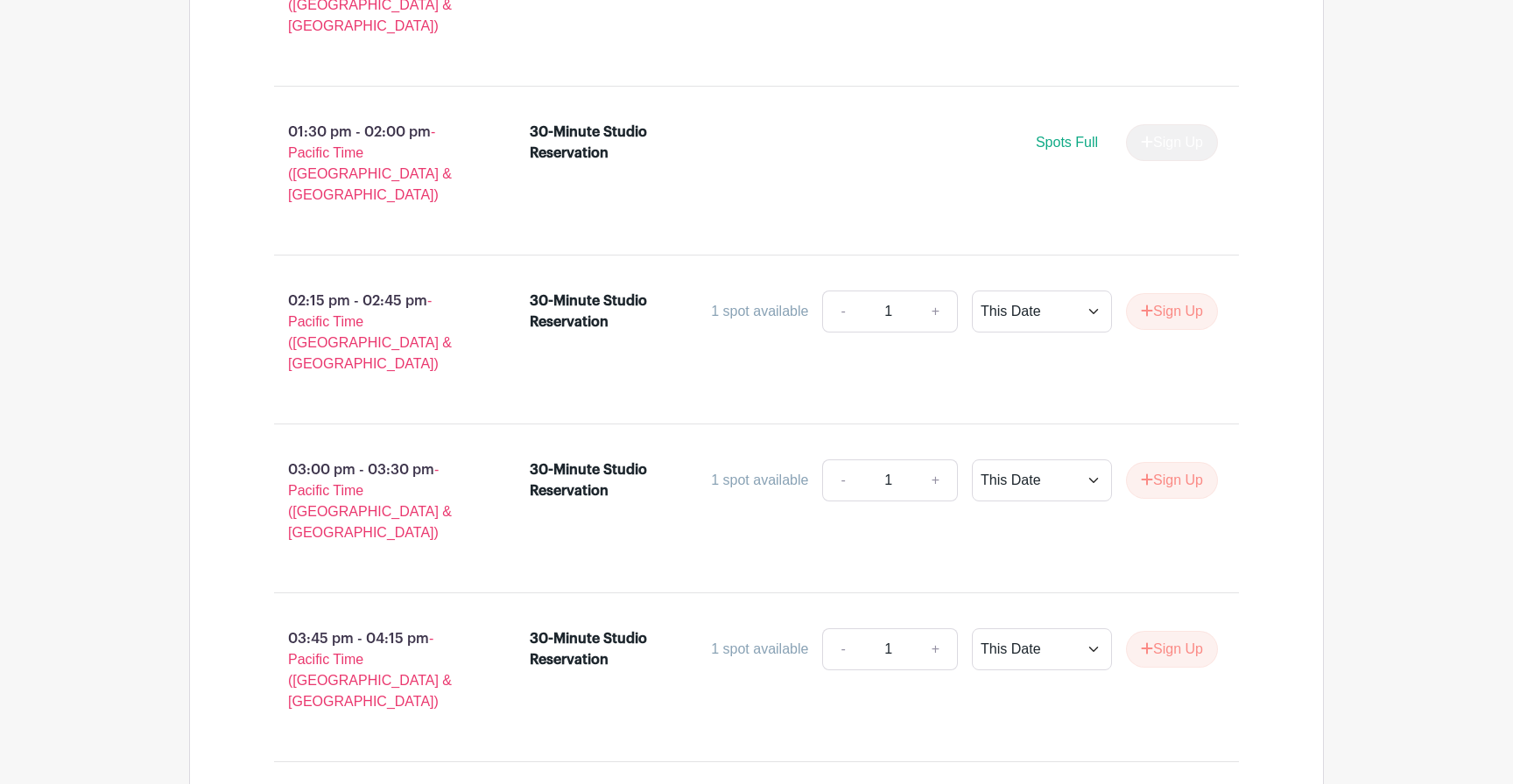
scroll to position [1775, 0]
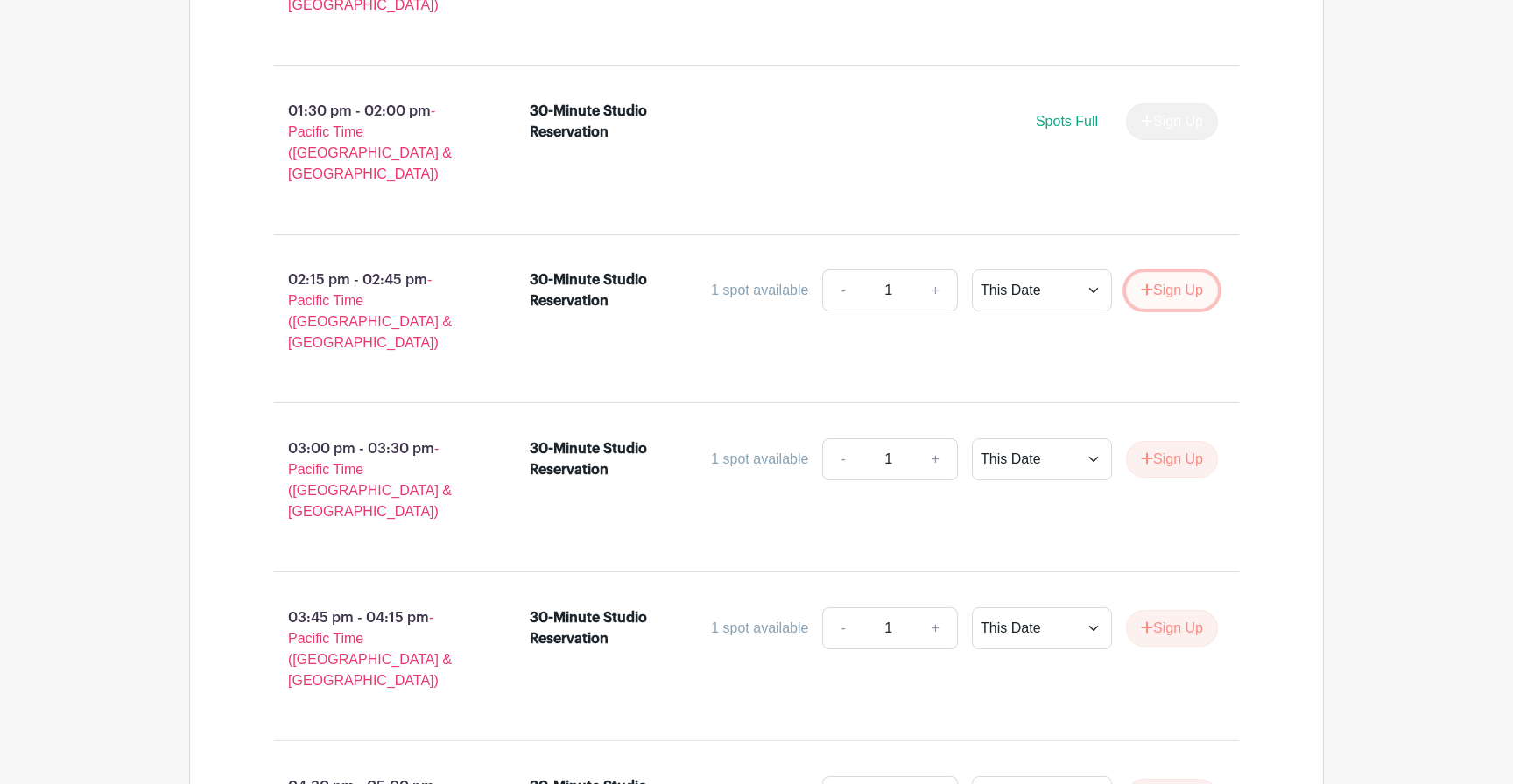
click at [1156, 272] on button "Sign Up" at bounding box center [1172, 290] width 92 height 37
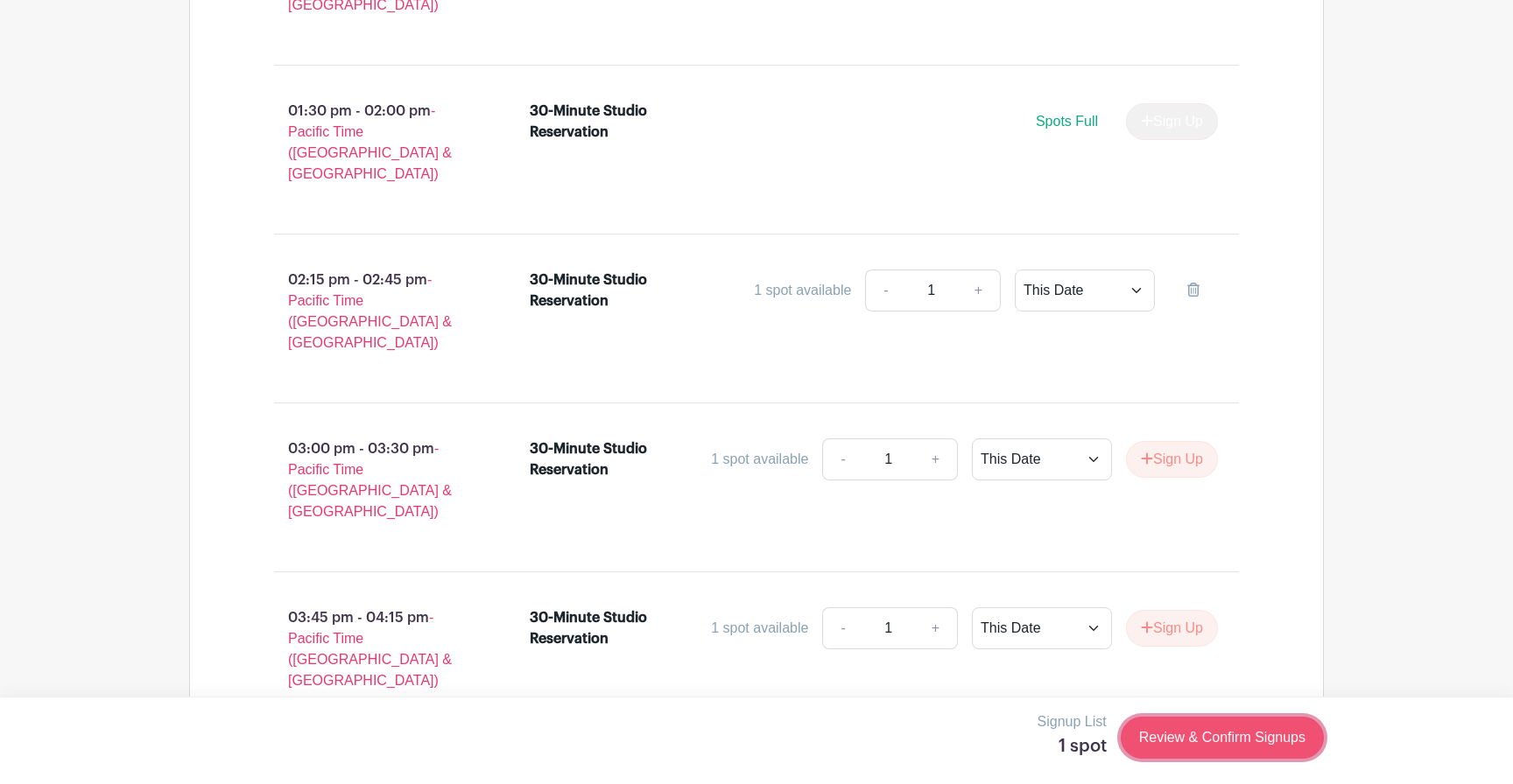
click at [1262, 731] on link "Review & Confirm Signups" at bounding box center [1221, 737] width 203 height 42
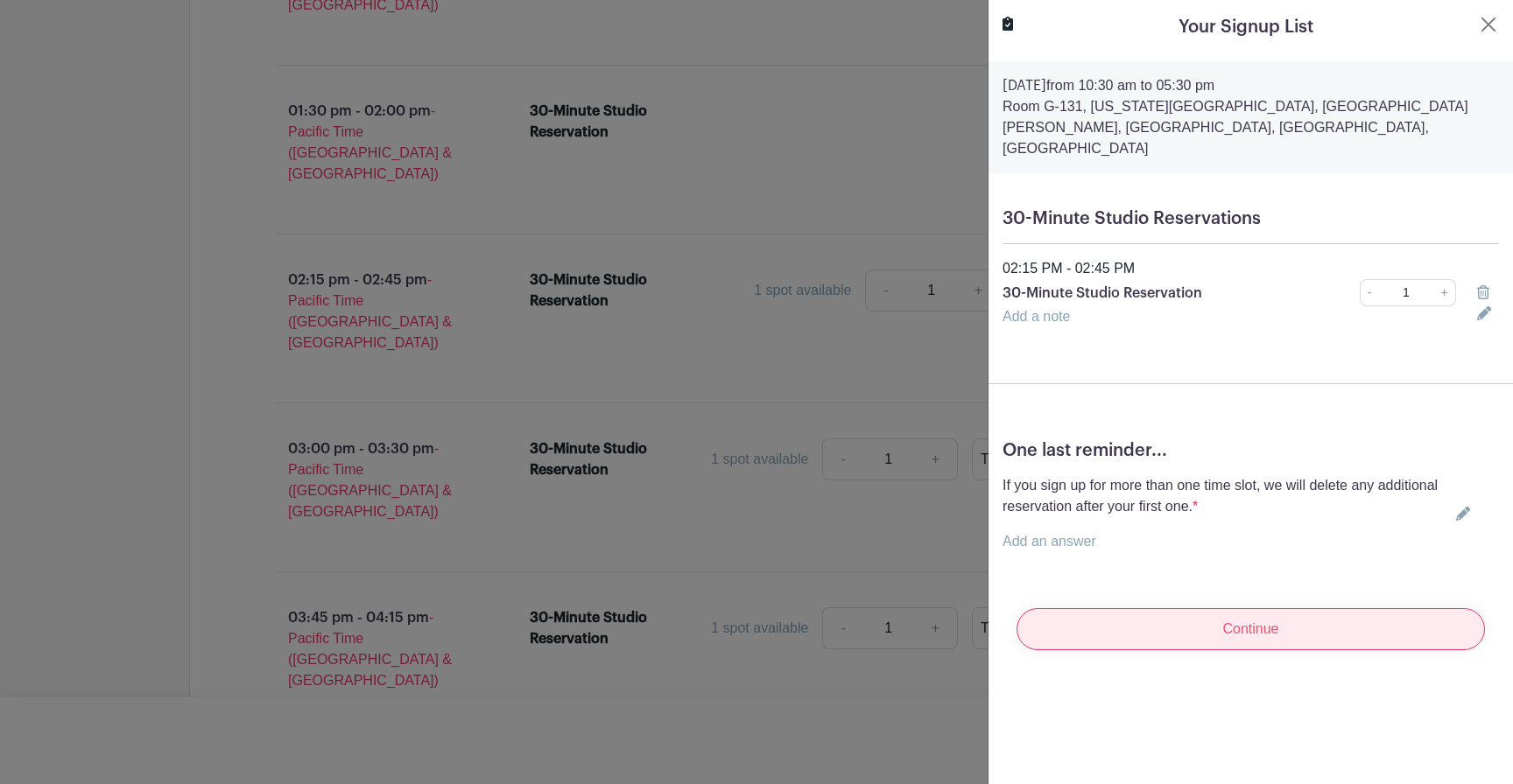
click at [1269, 610] on input "Continue" at bounding box center [1251, 629] width 468 height 42
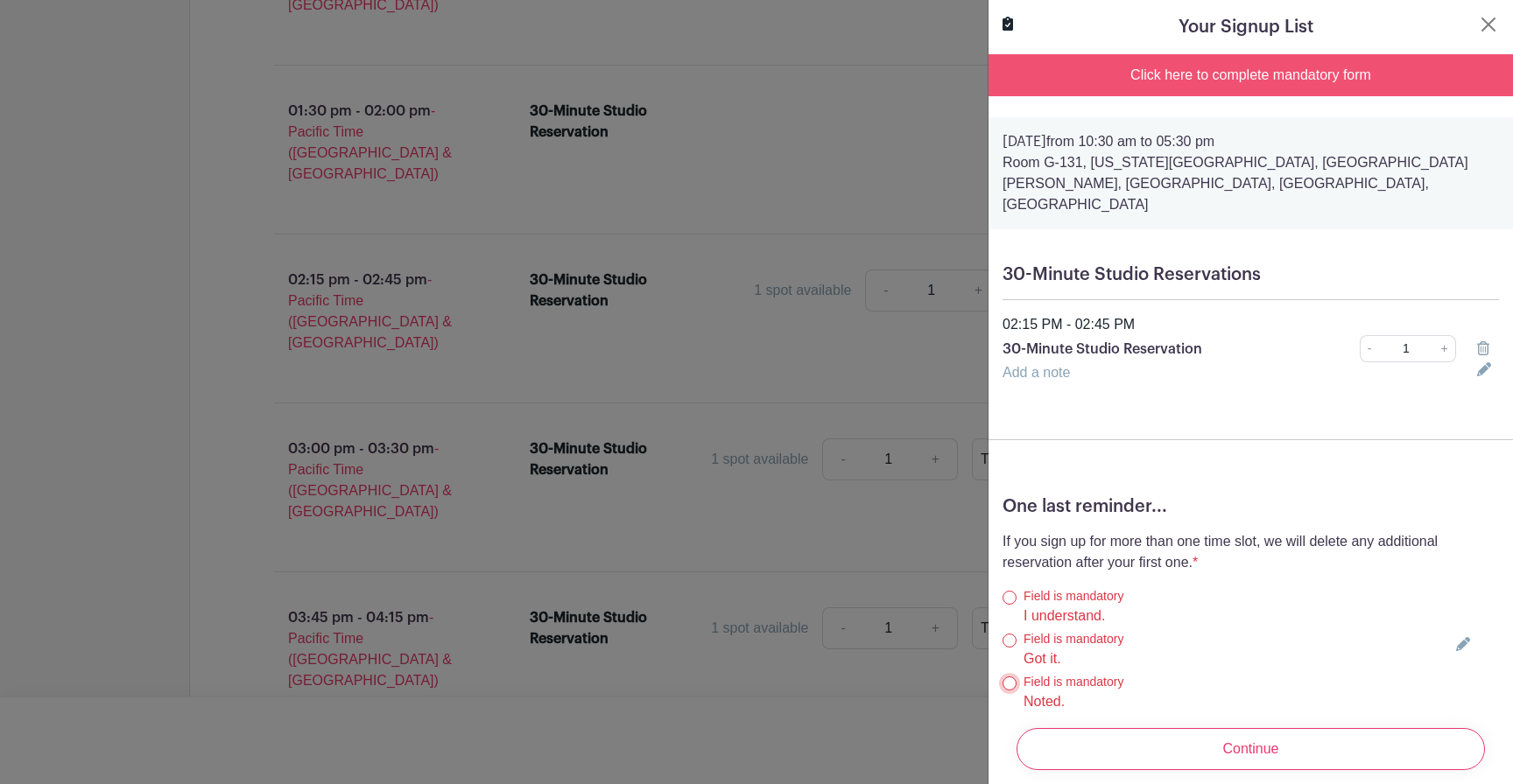
click at [1007, 677] on input "Noted." at bounding box center [1010, 684] width 14 height 14
radio input "true"
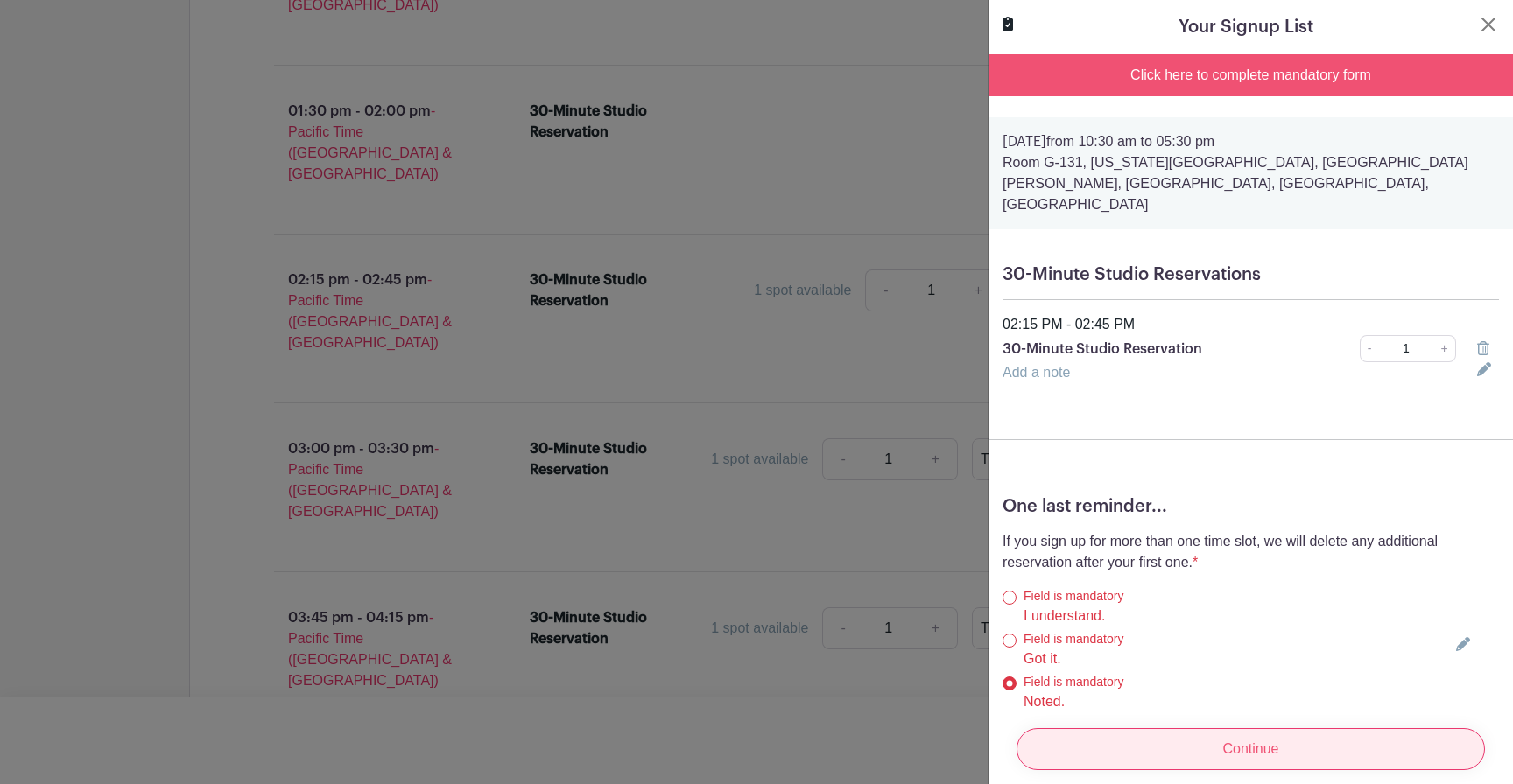
click at [1231, 740] on input "Continue" at bounding box center [1251, 749] width 468 height 42
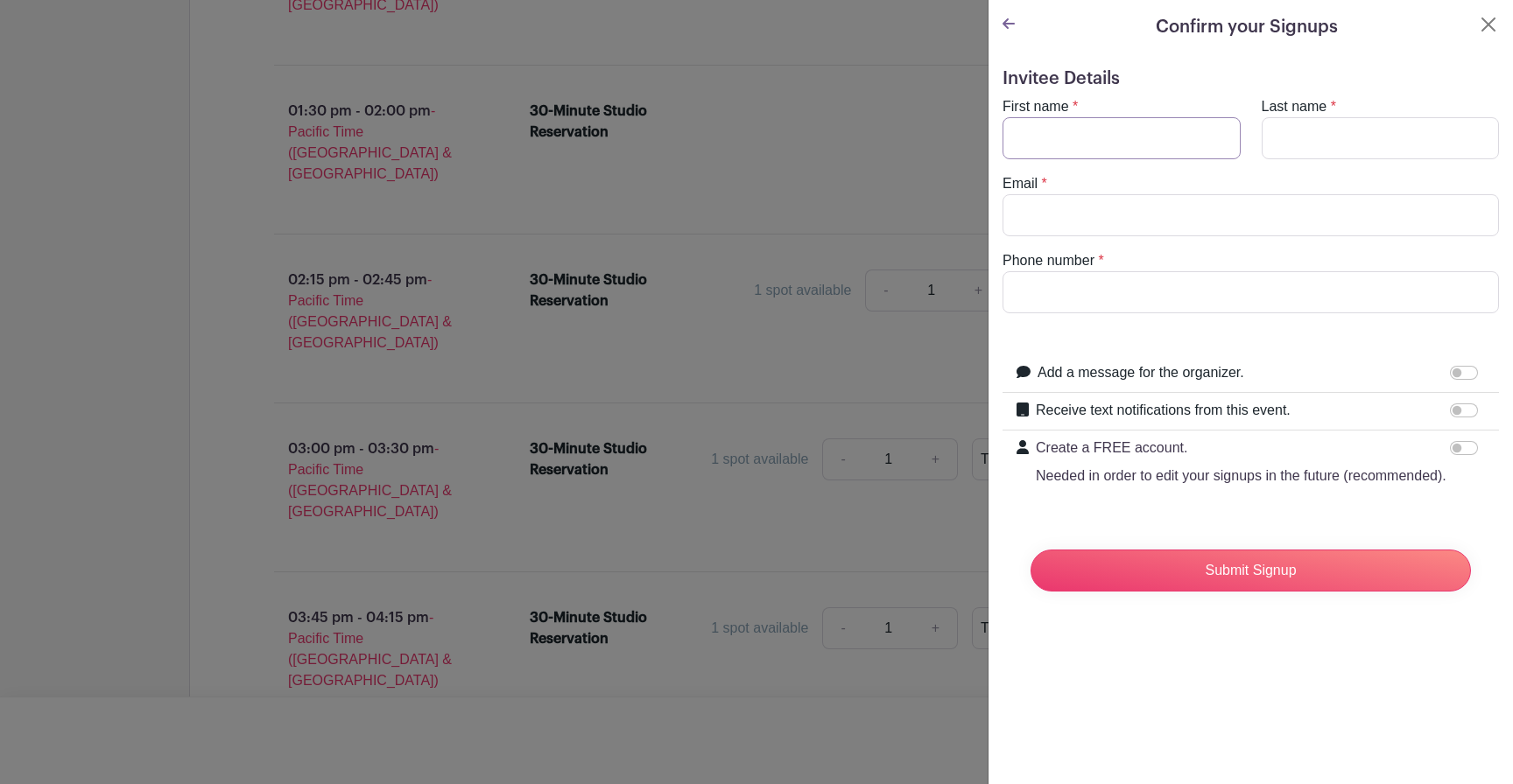
click at [1110, 141] on input "First name" at bounding box center [1121, 138] width 238 height 42
type input "Mindy"
type input "Jensen"
type input "mindy@biggerpocketsmoney.com"
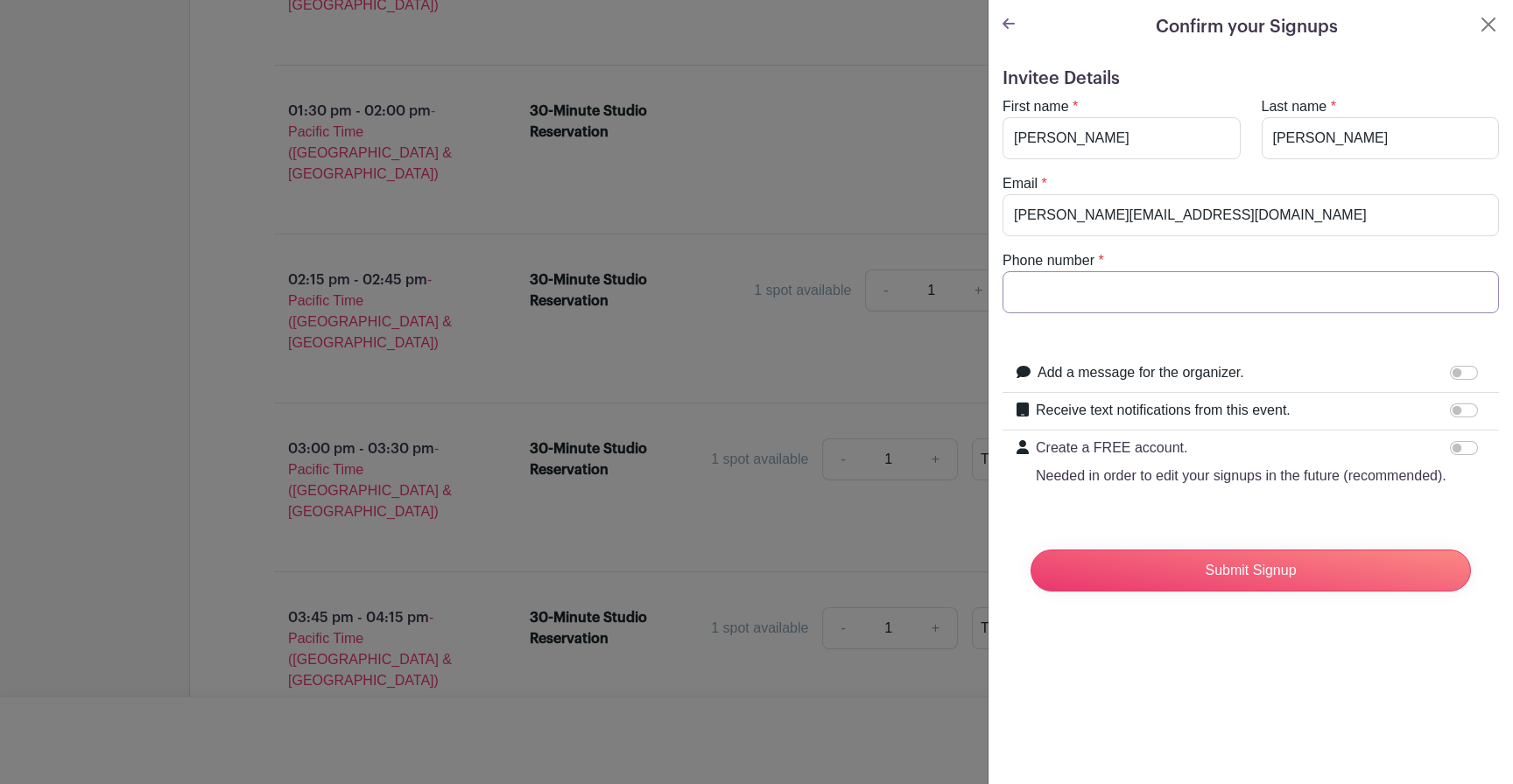
click at [1111, 290] on input "Phone number" at bounding box center [1251, 291] width 497 height 42
type input "9709801610"
click at [1259, 563] on input "Submit Signup" at bounding box center [1251, 570] width 440 height 42
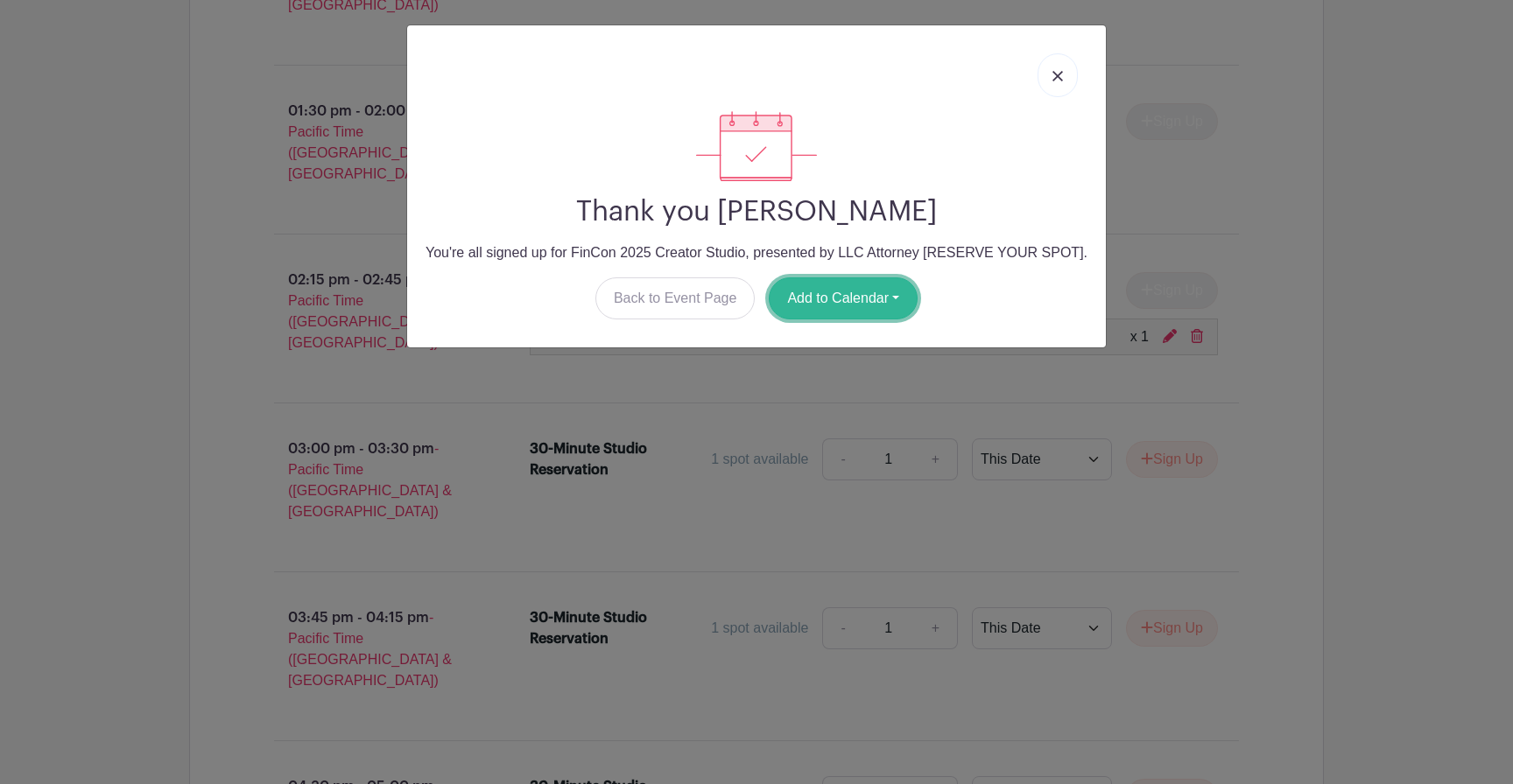
click at [824, 298] on button "Add to Calendar" at bounding box center [842, 298] width 149 height 42
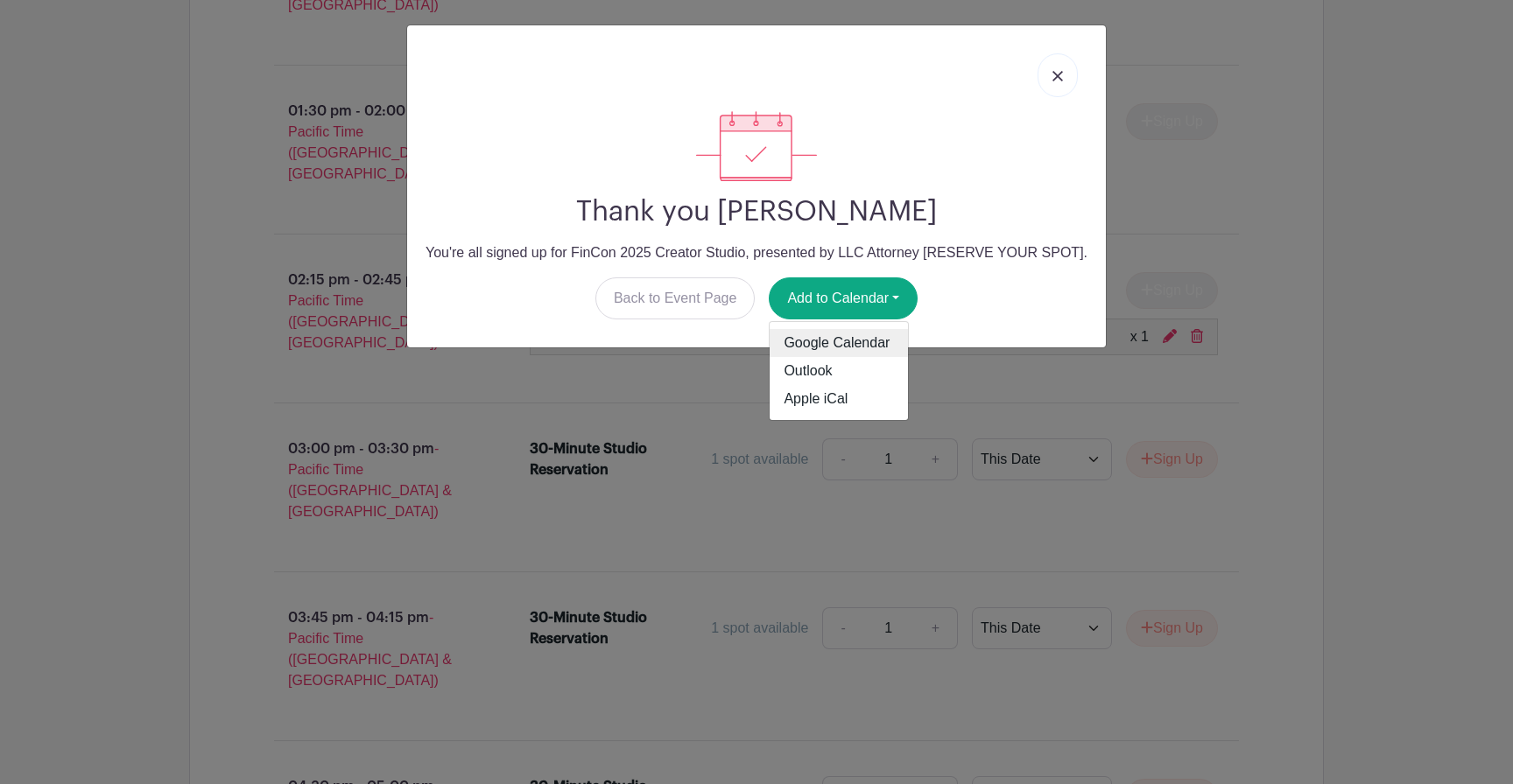
click at [824, 332] on link "Google Calendar" at bounding box center [839, 343] width 138 height 28
